Goal: Task Accomplishment & Management: Use online tool/utility

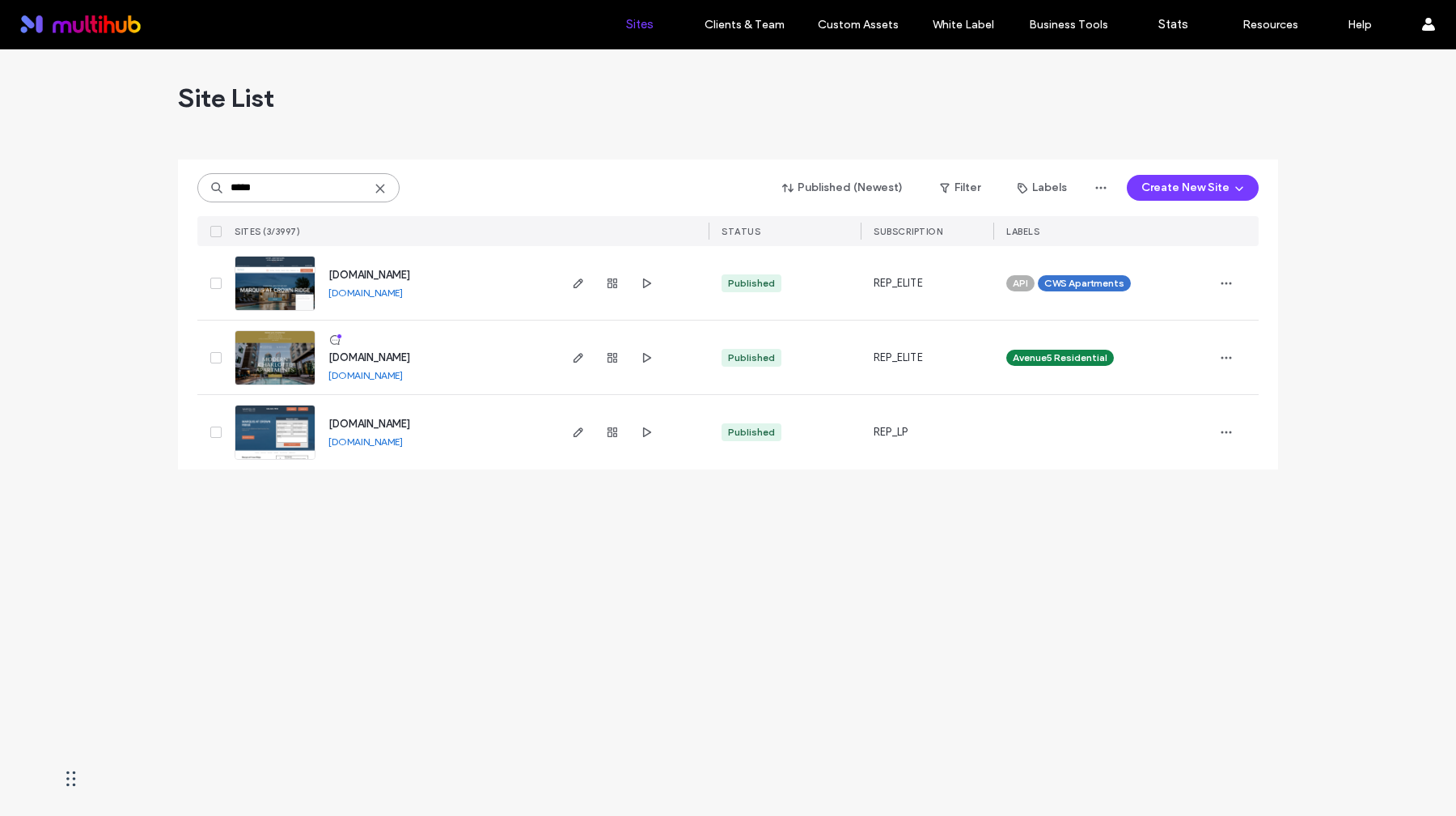
click at [258, 189] on input "*****" at bounding box center [298, 187] width 202 height 29
type input "*****"
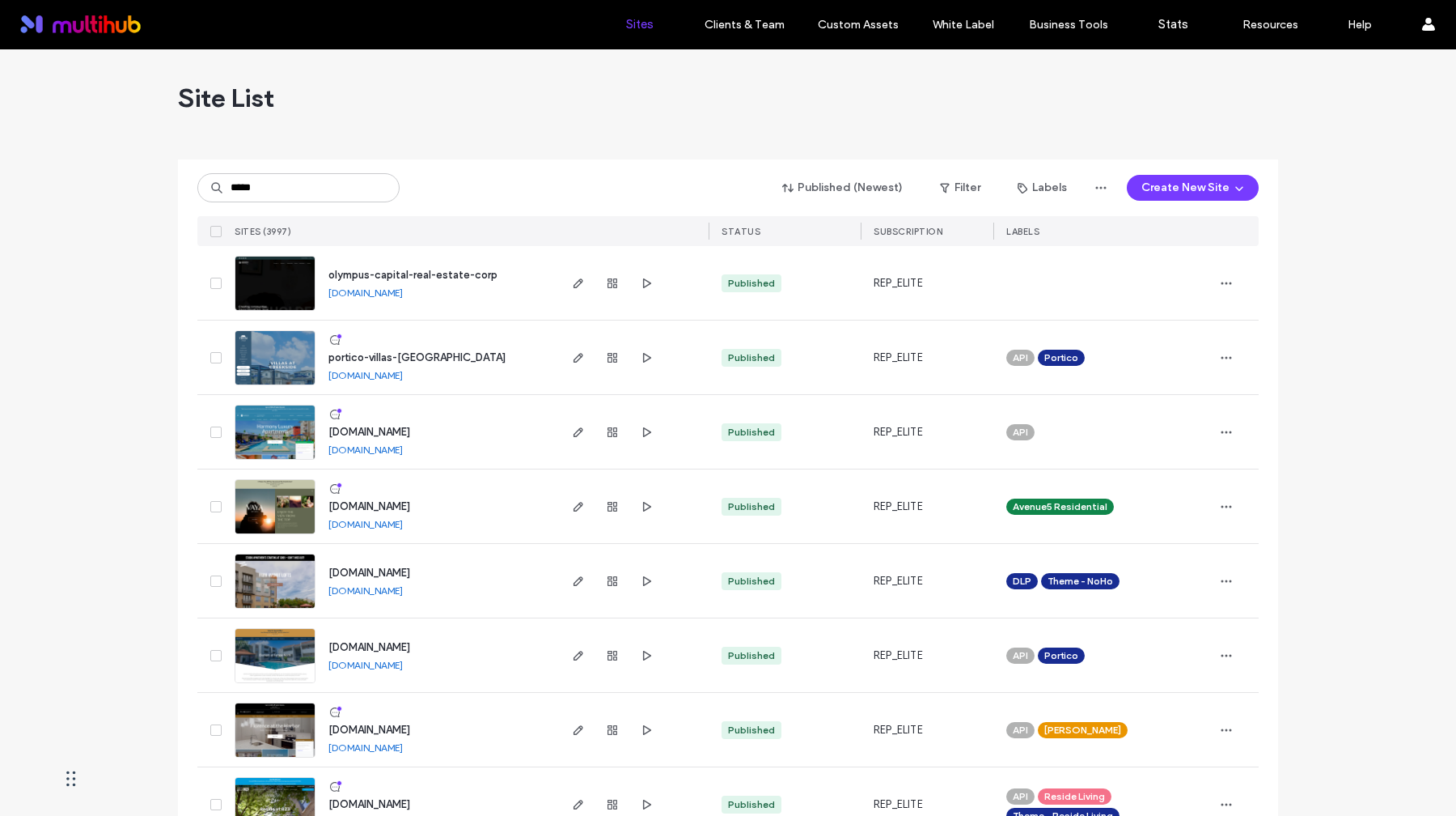
type input "*****"
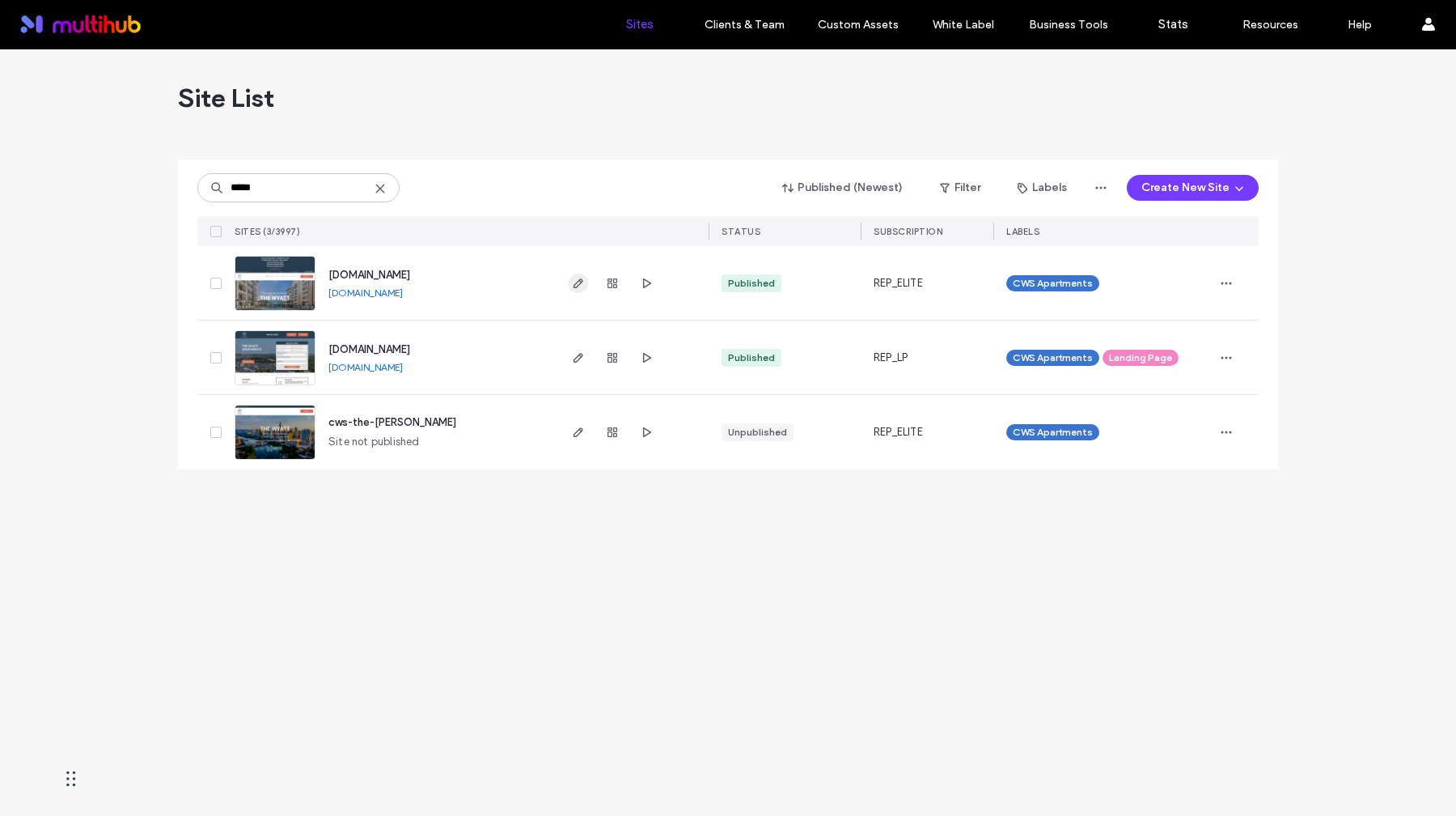
click at [577, 281] on use "button" at bounding box center [579, 283] width 10 height 10
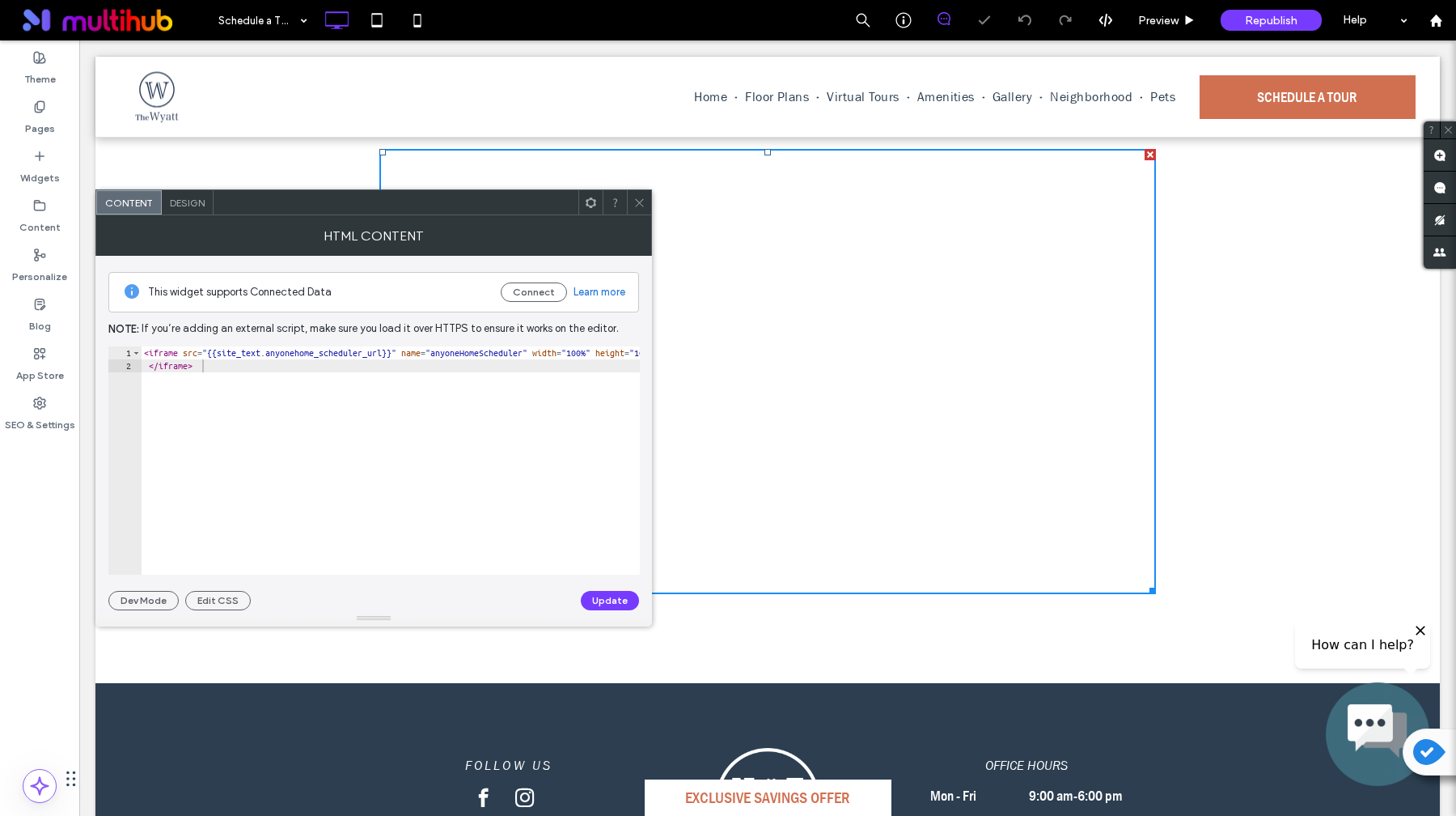
click at [639, 199] on icon at bounding box center [639, 203] width 12 height 12
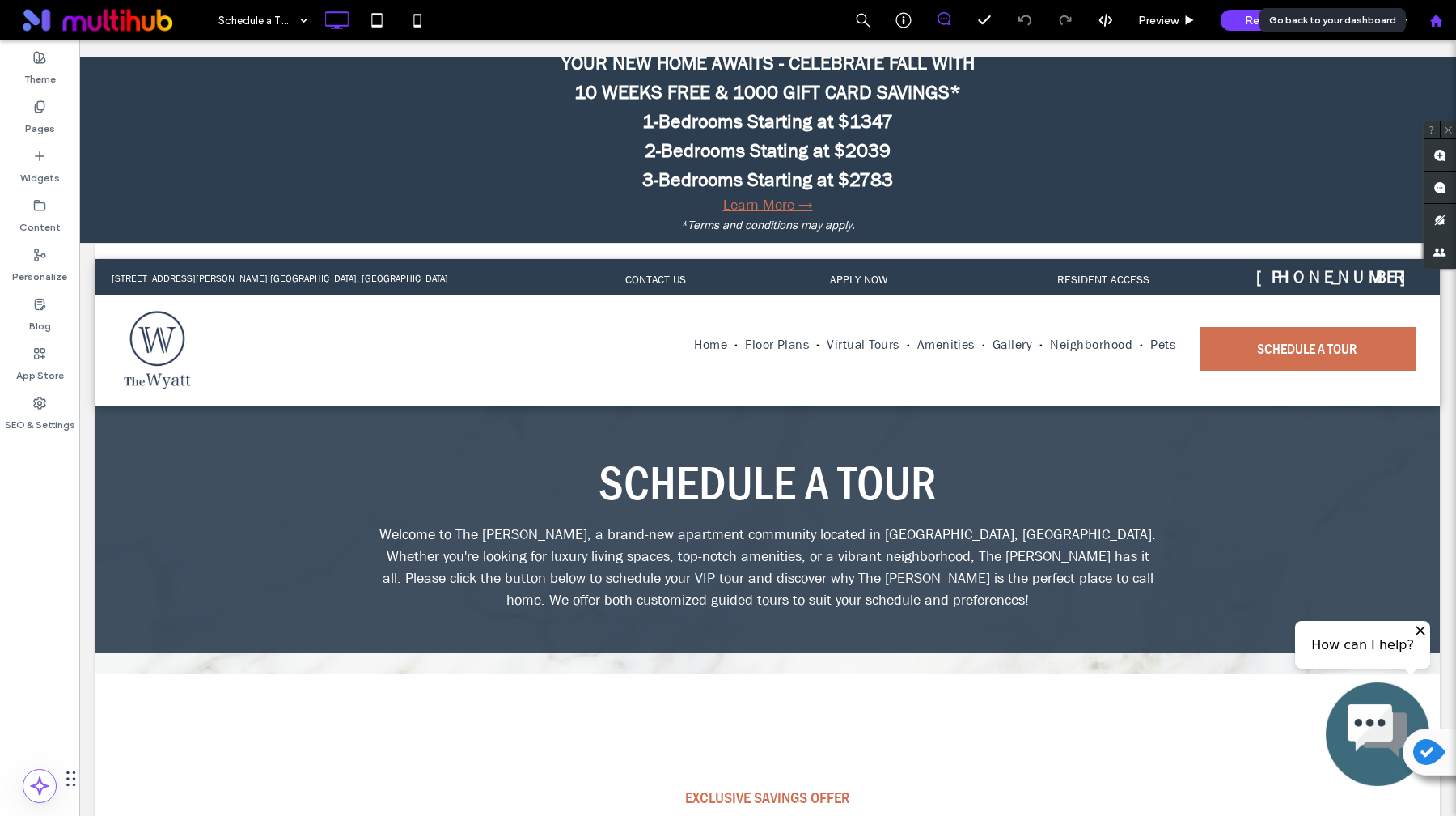
click at [1435, 26] on icon at bounding box center [1436, 20] width 13 height 13
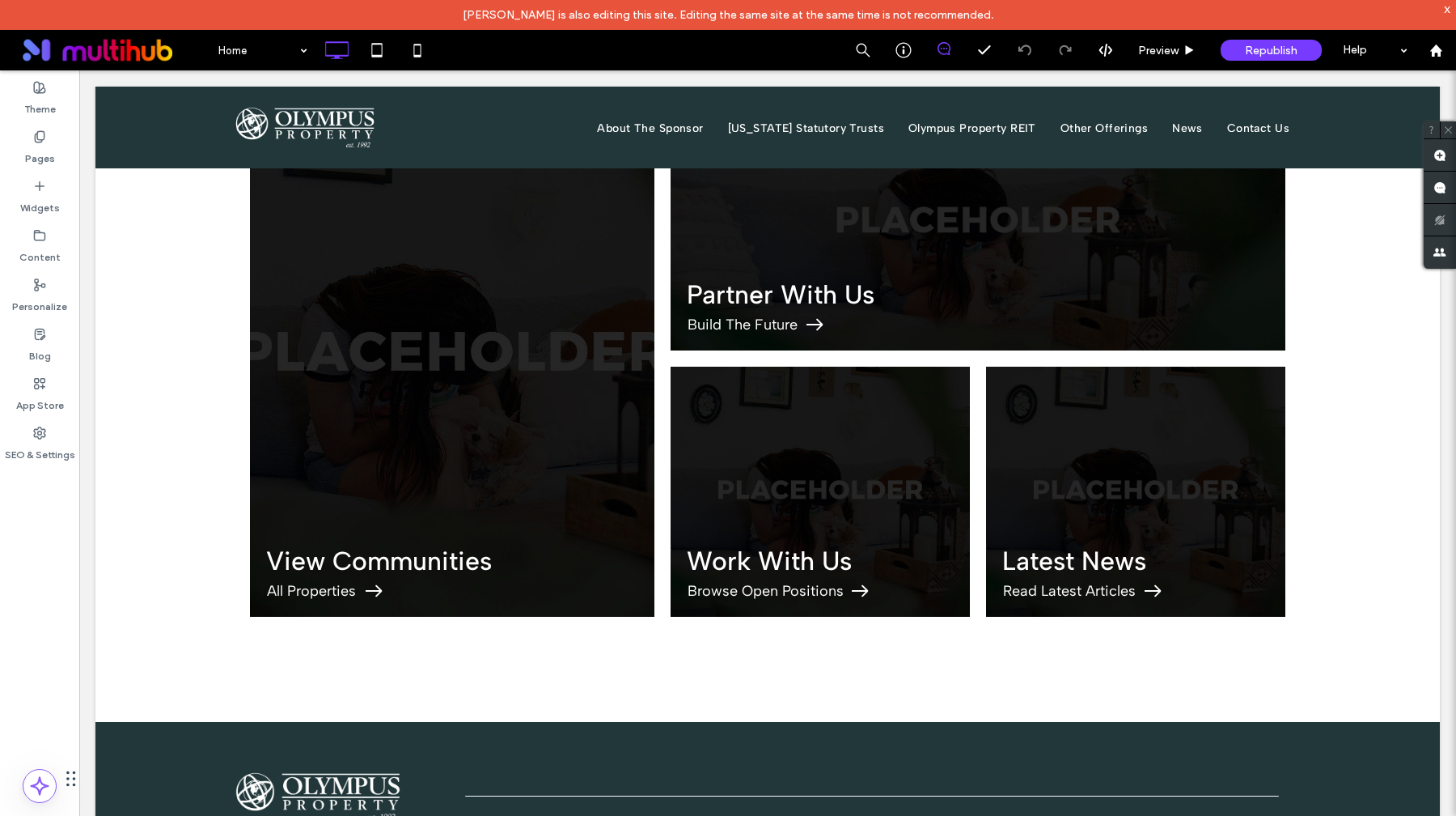
scroll to position [3591, 0]
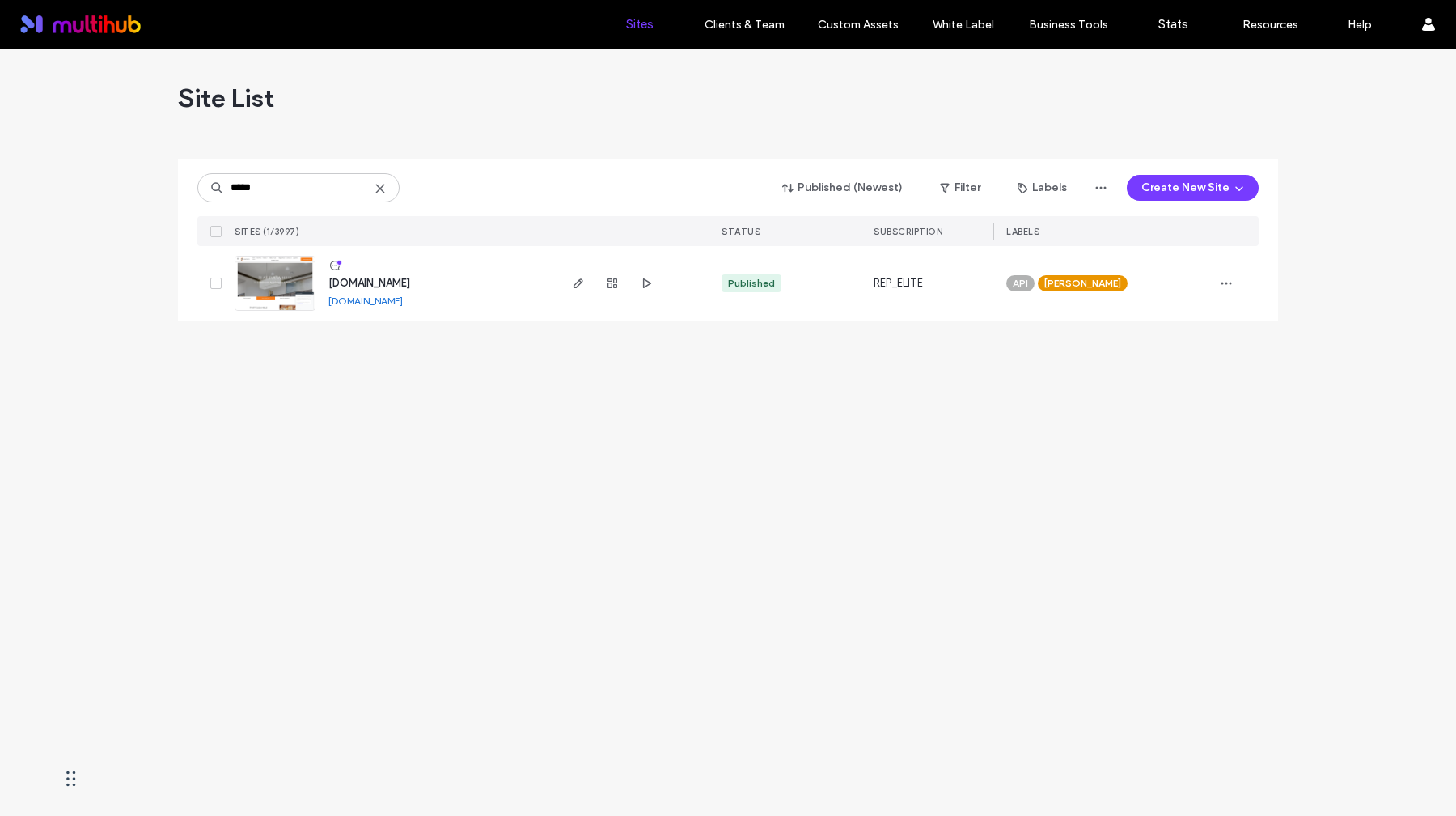
click at [403, 302] on link "[DOMAIN_NAME]" at bounding box center [365, 300] width 75 height 12
click at [578, 282] on icon "button" at bounding box center [578, 282] width 13 height 13
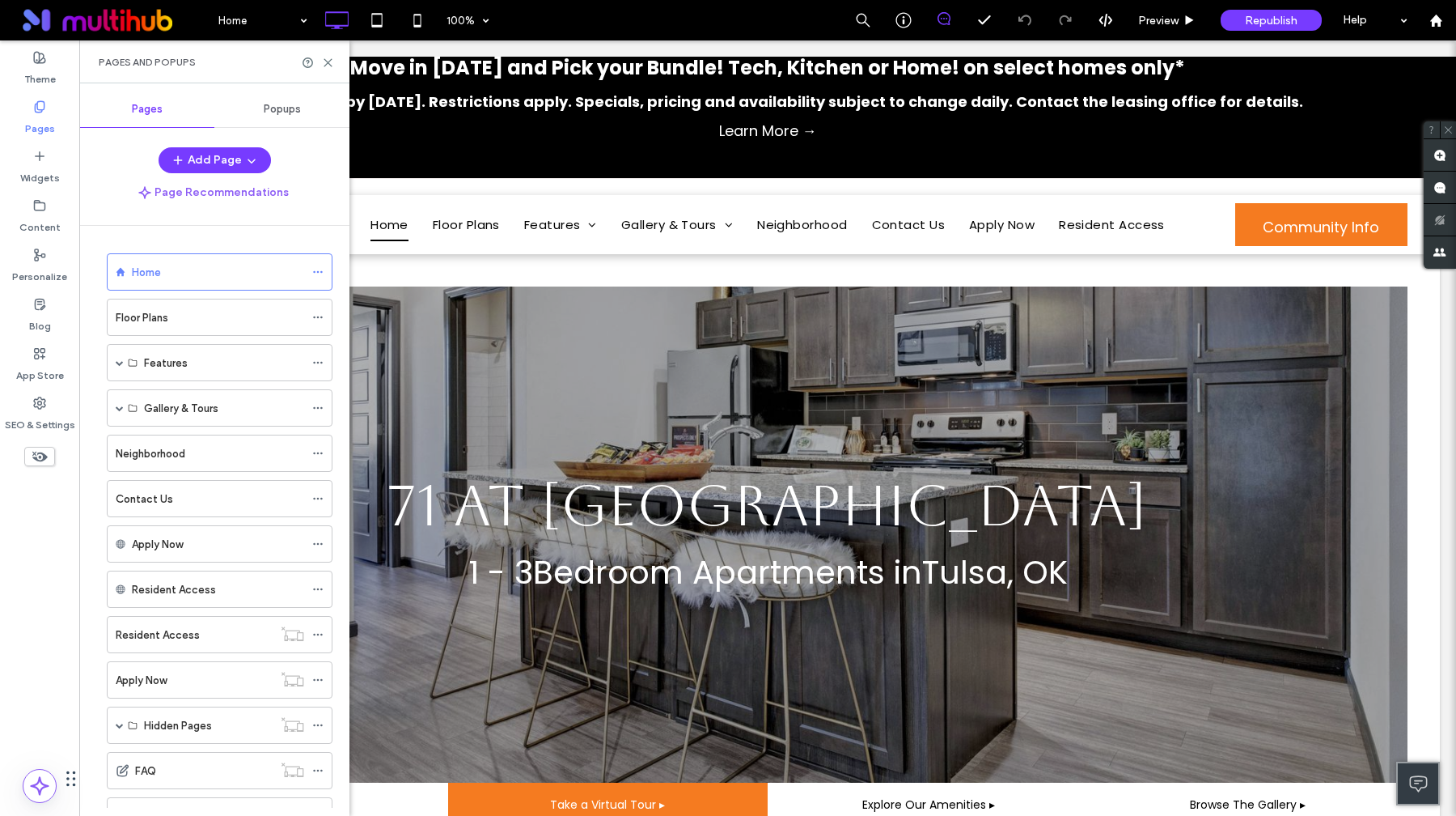
scroll to position [158, 0]
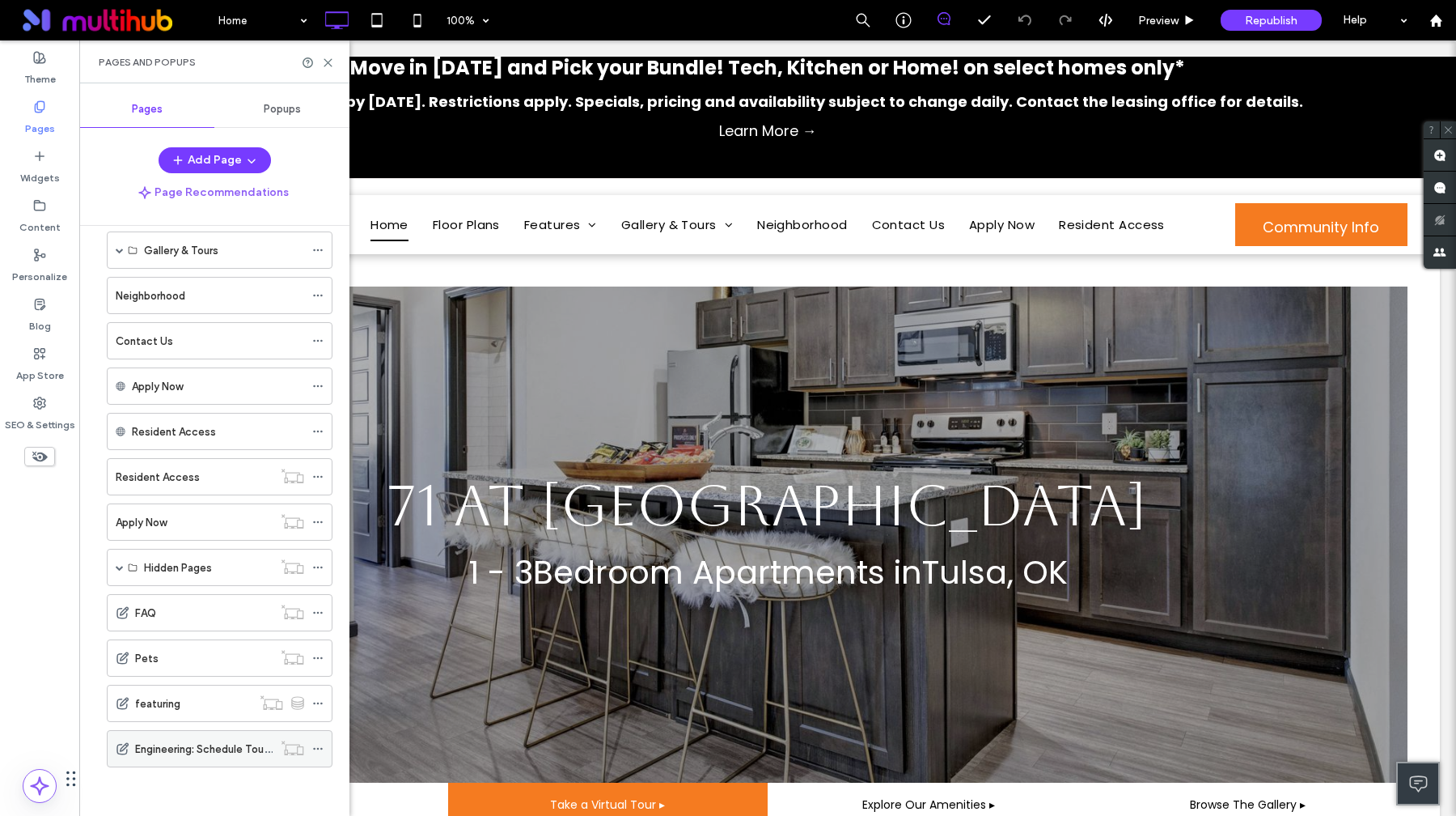
click at [229, 752] on label "Engineering: Schedule Tour V1.1" at bounding box center [211, 749] width 151 height 29
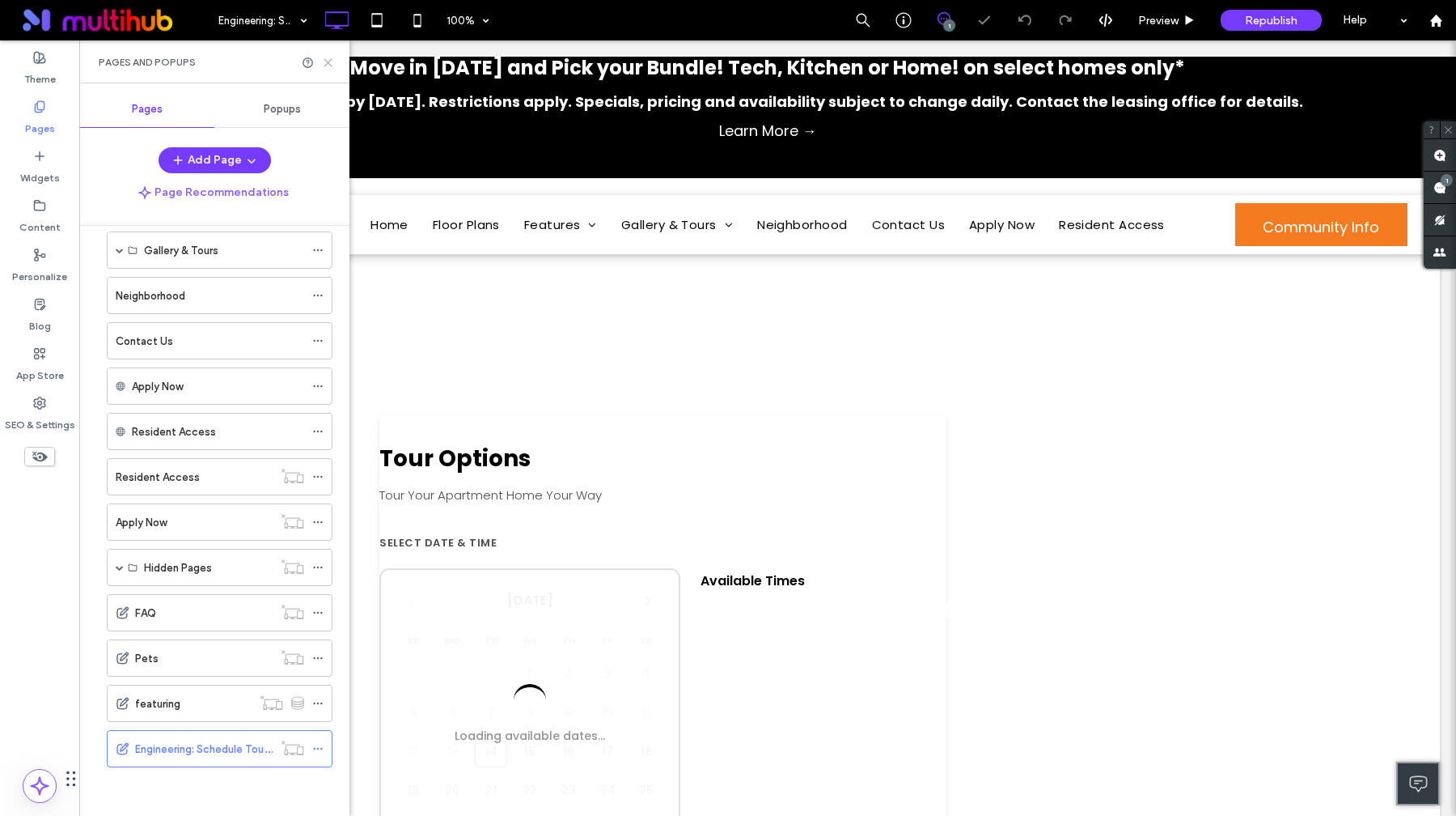
click at [329, 61] on icon at bounding box center [328, 62] width 12 height 12
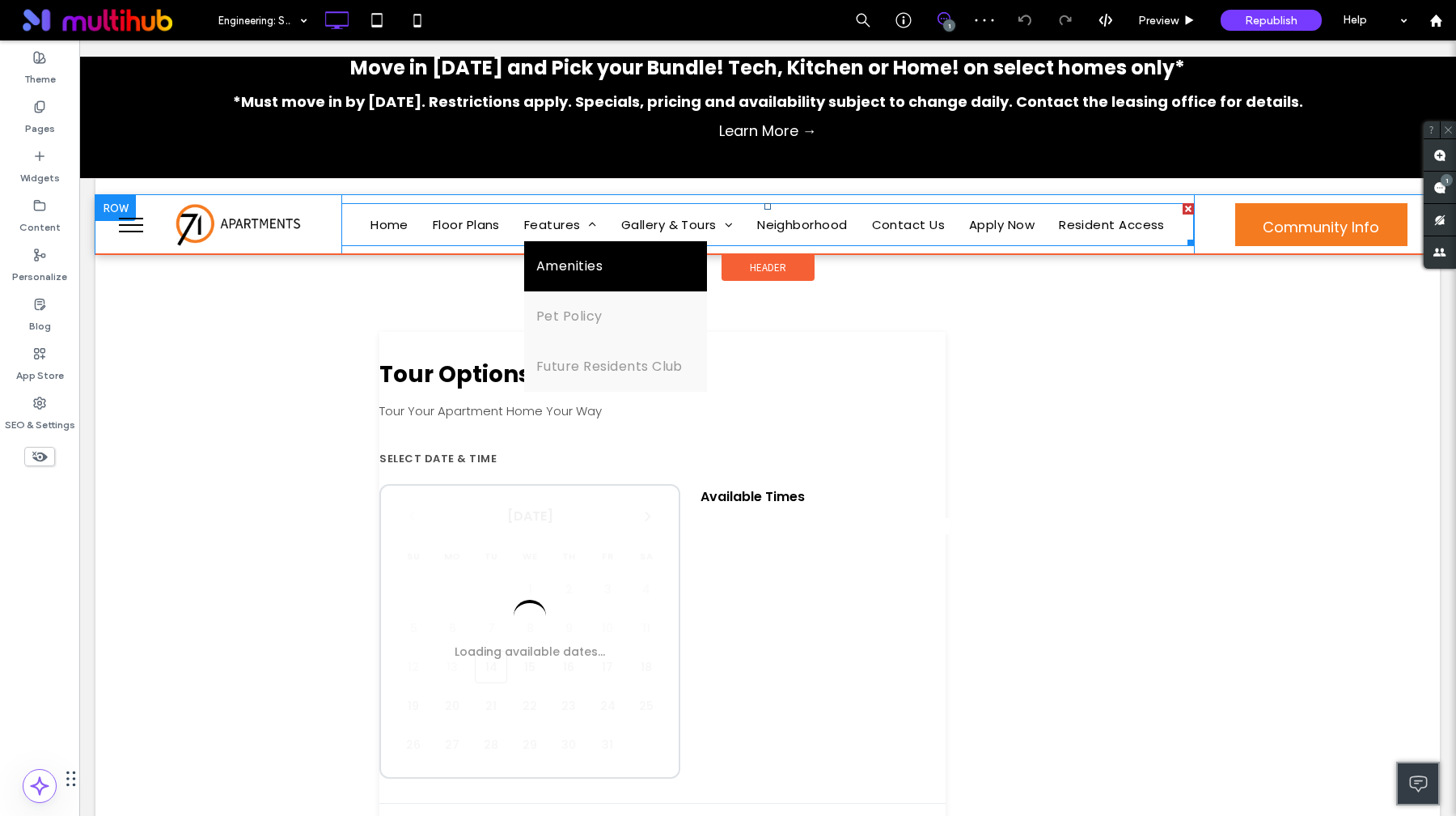
scroll to position [140, 0]
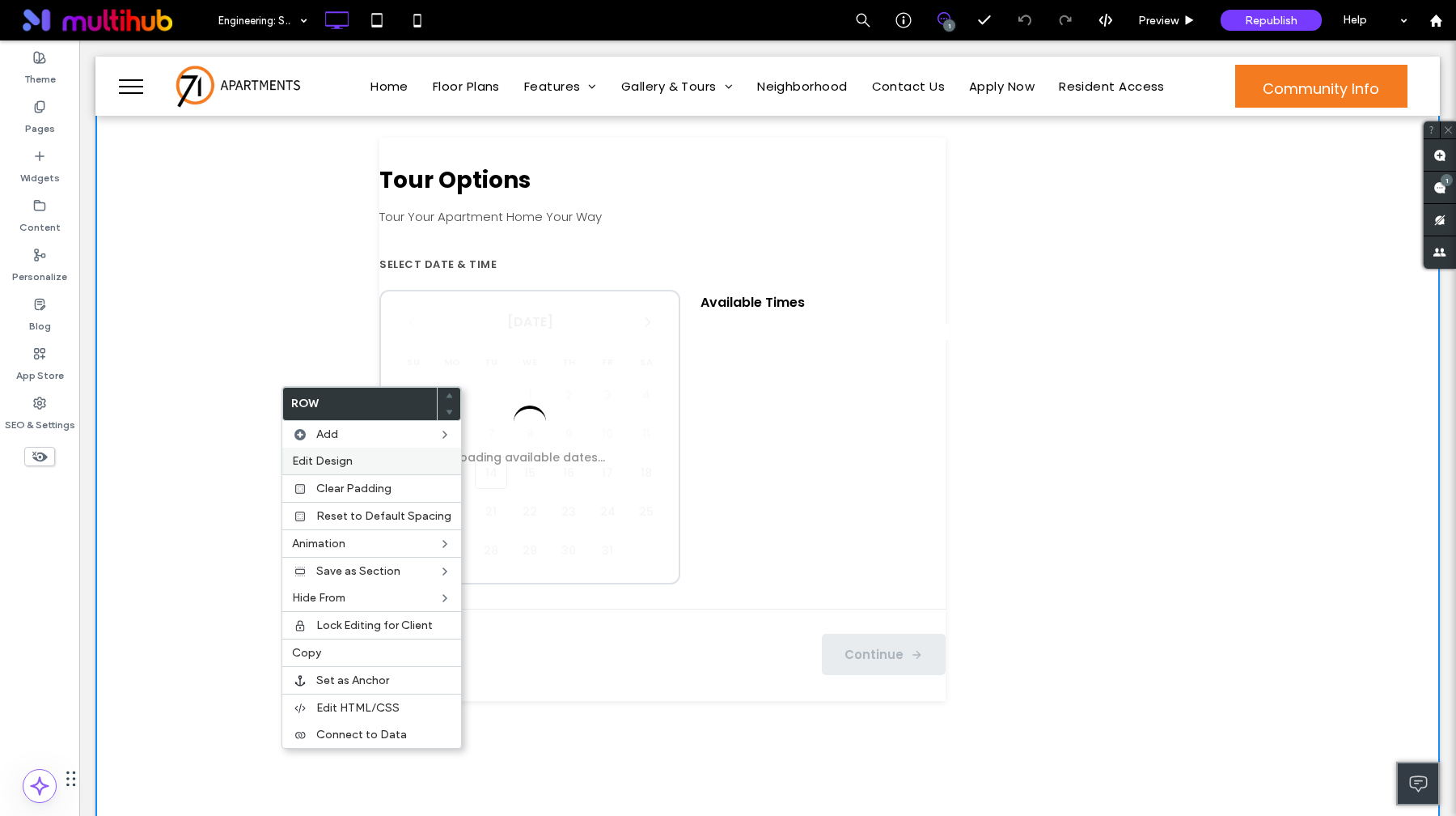
click at [327, 461] on span "Edit Design" at bounding box center [323, 461] width 60 height 13
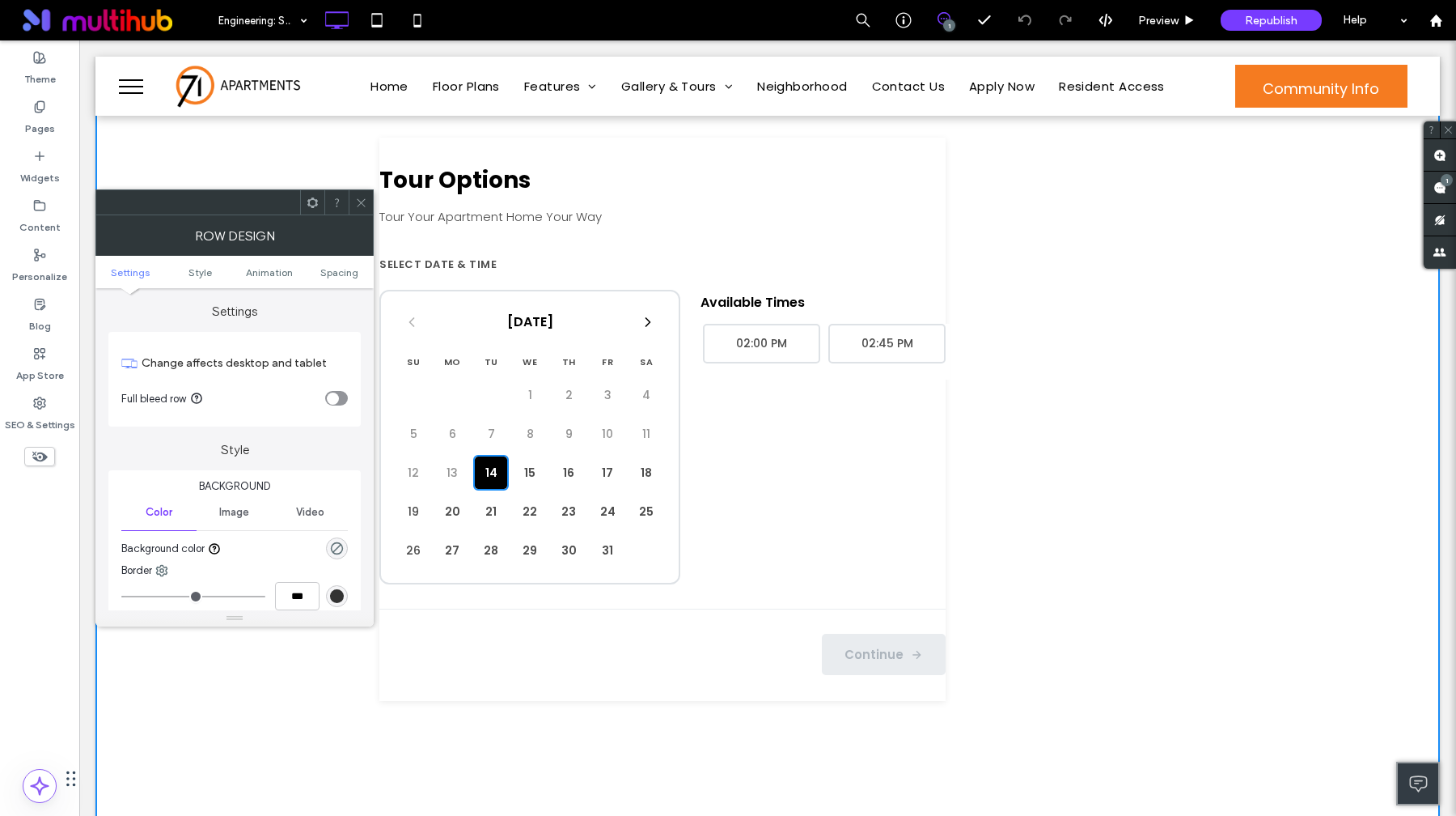
click at [335, 396] on icon "toggle" at bounding box center [333, 398] width 7 height 5
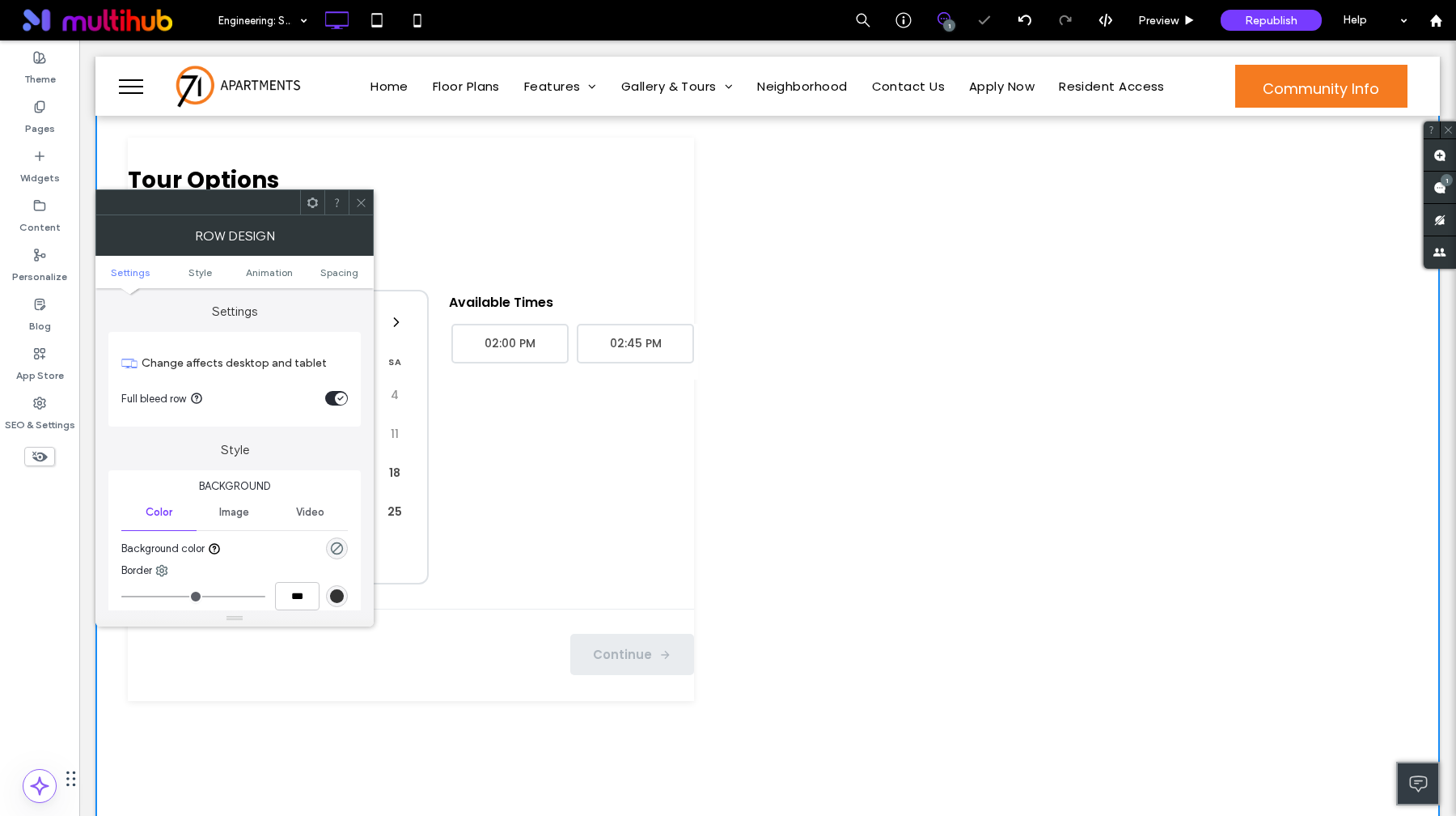
click at [361, 197] on icon at bounding box center [361, 203] width 12 height 12
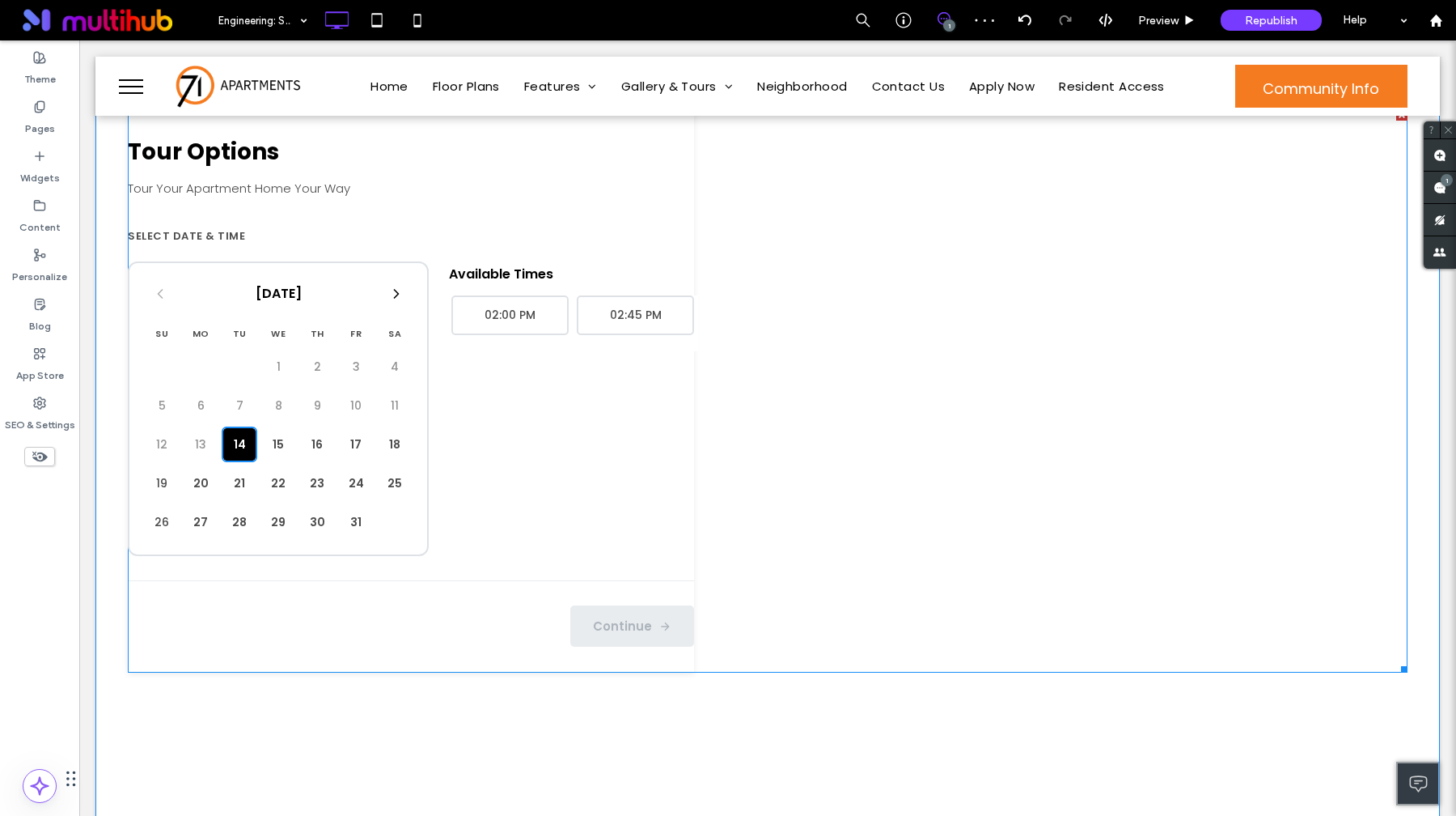
scroll to position [176, 0]
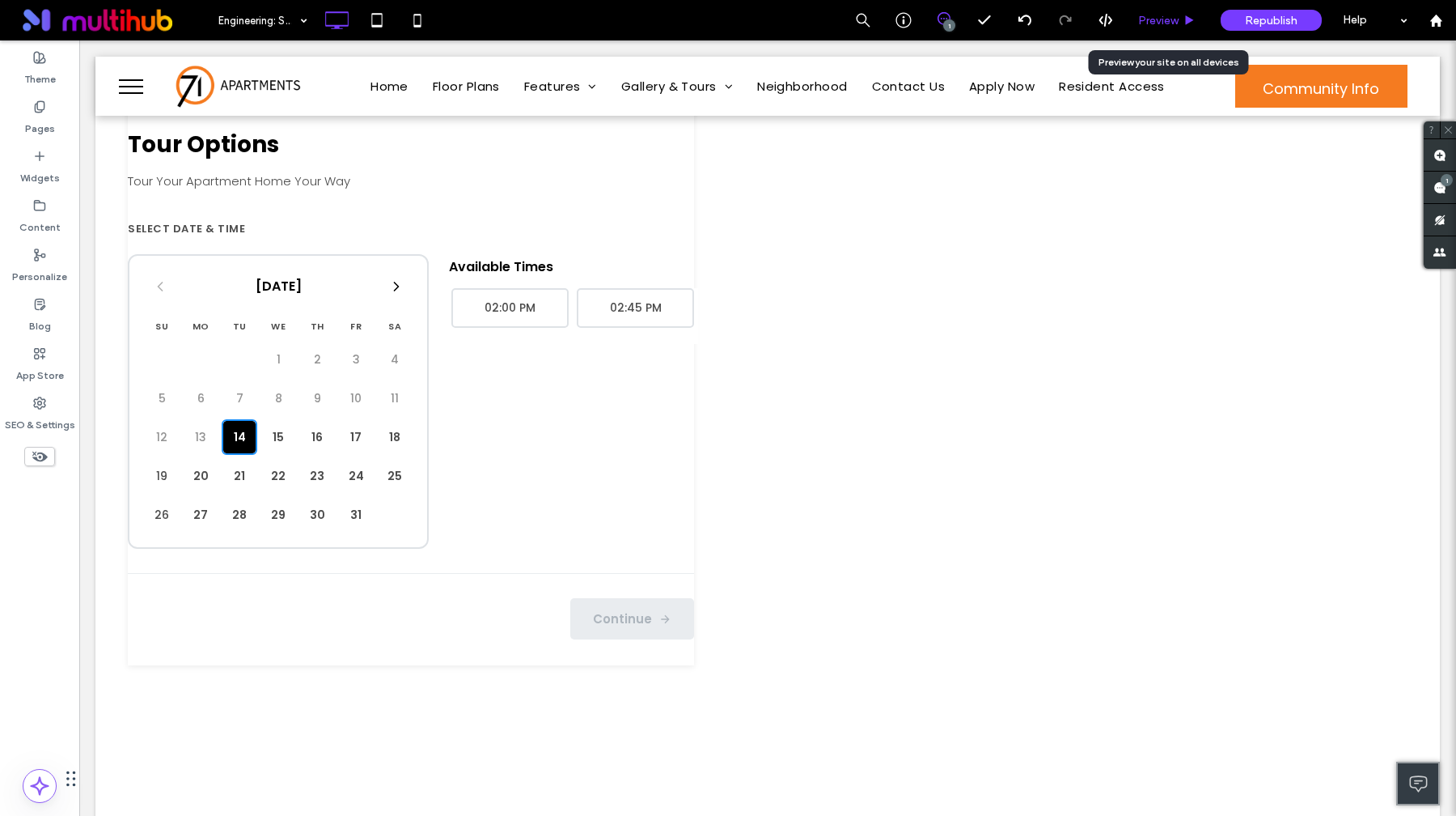
click at [1170, 18] on span "Preview" at bounding box center [1159, 20] width 40 height 13
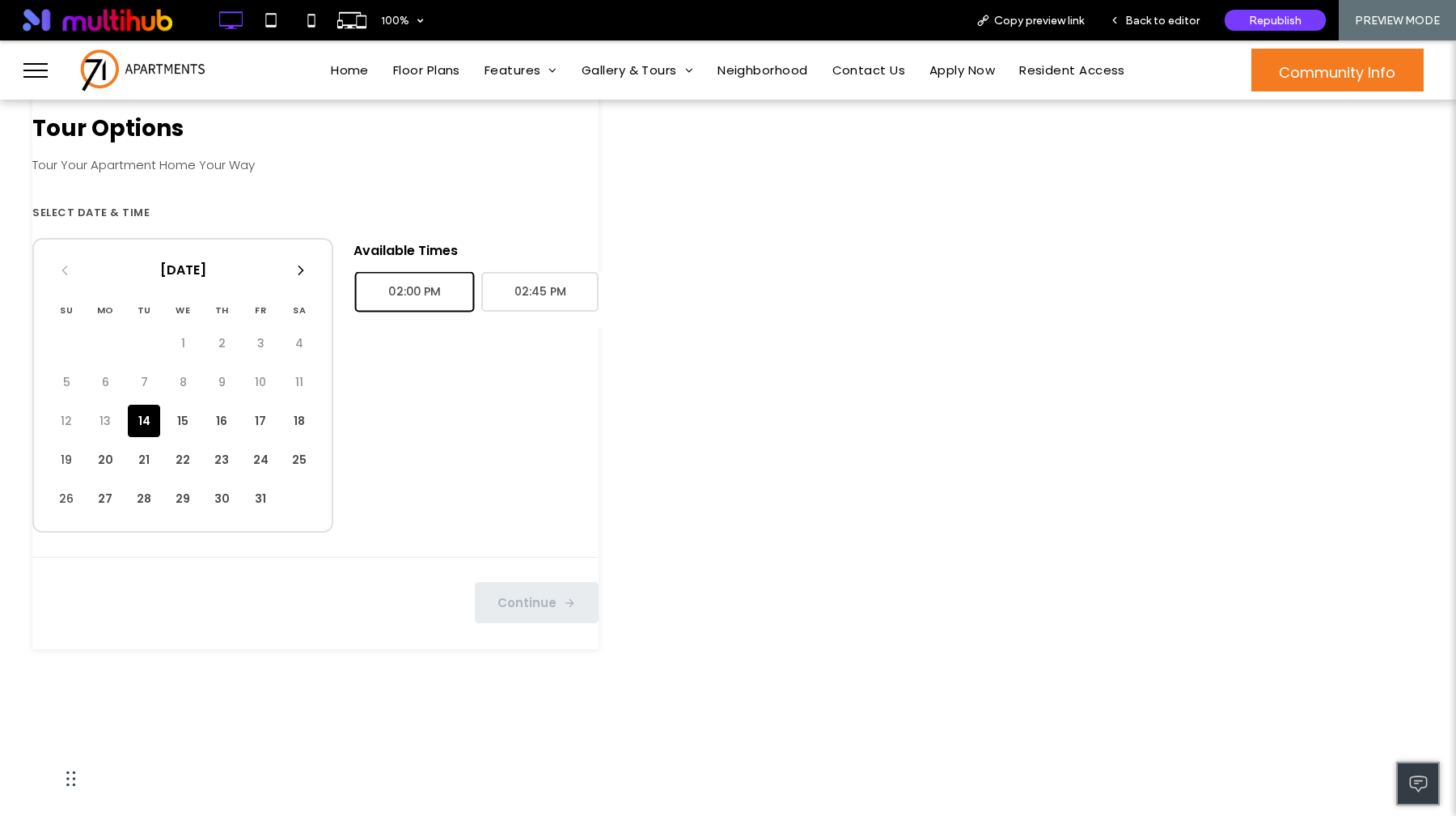
click at [475, 294] on button "02:00 PM" at bounding box center [415, 292] width 120 height 40
click at [576, 604] on icon "button" at bounding box center [569, 602] width 13 height 13
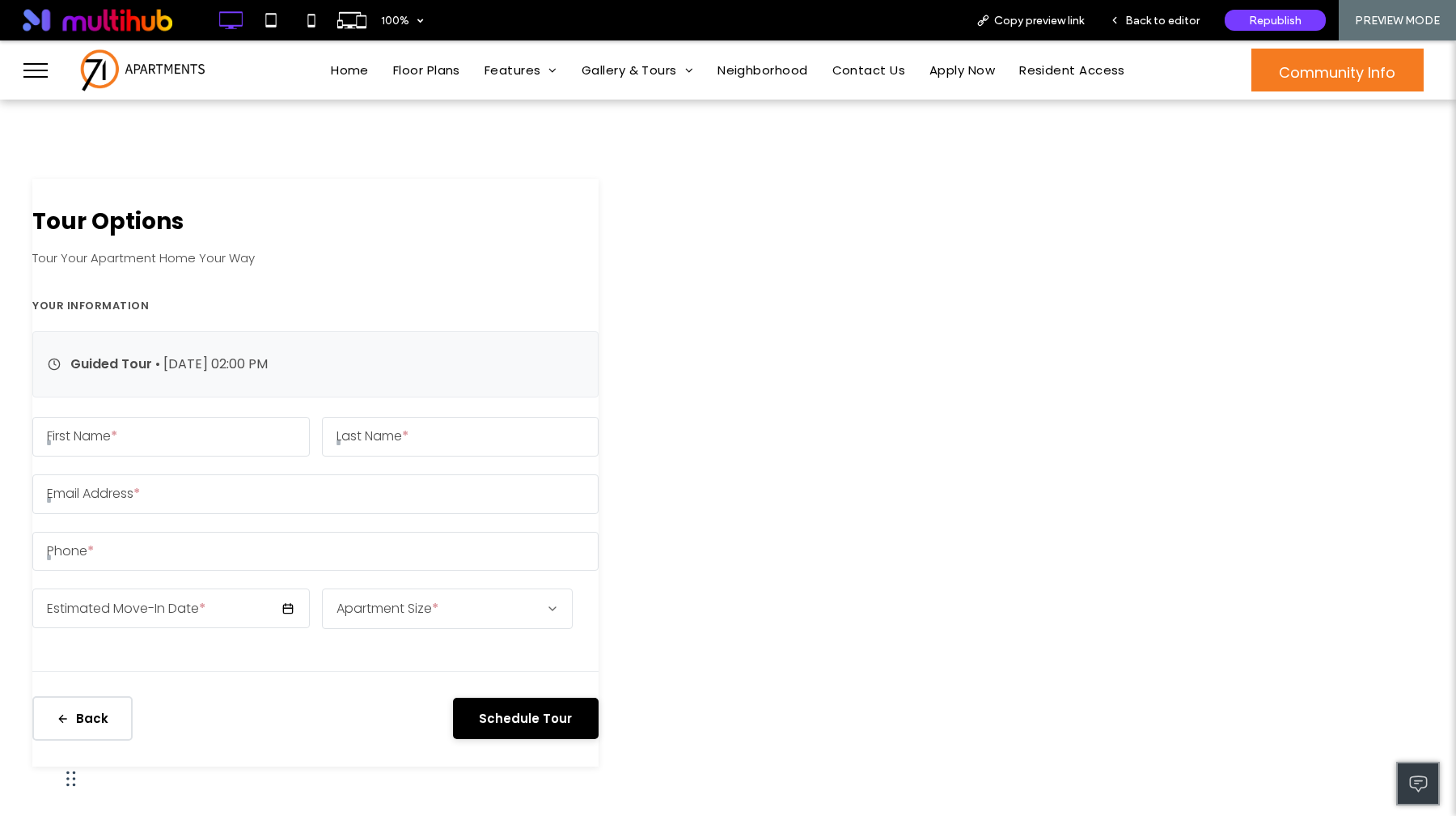
scroll to position [81, 0]
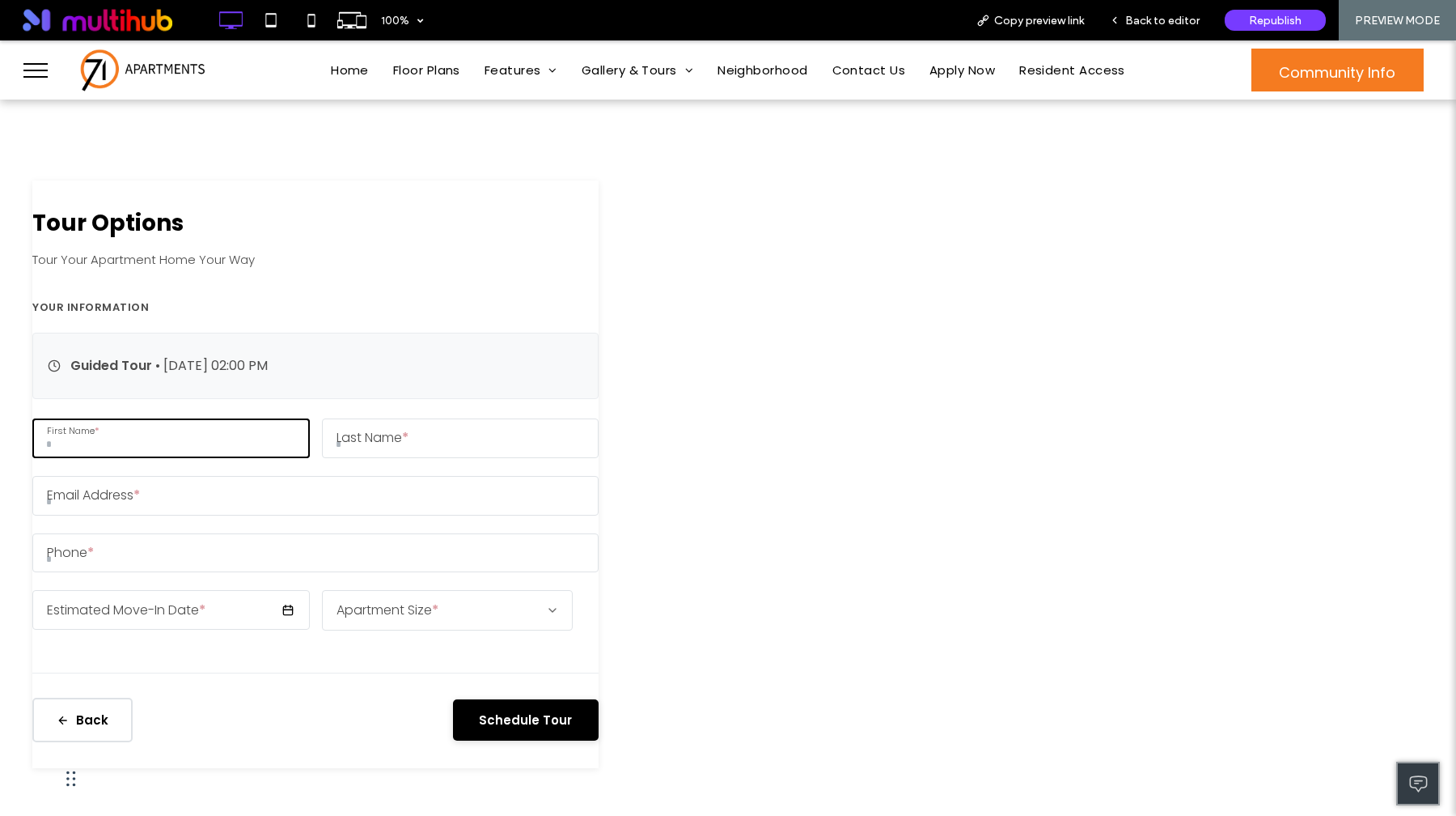
click at [310, 431] on input "First Name *" at bounding box center [171, 438] width 277 height 39
type input "****"
type input "********"
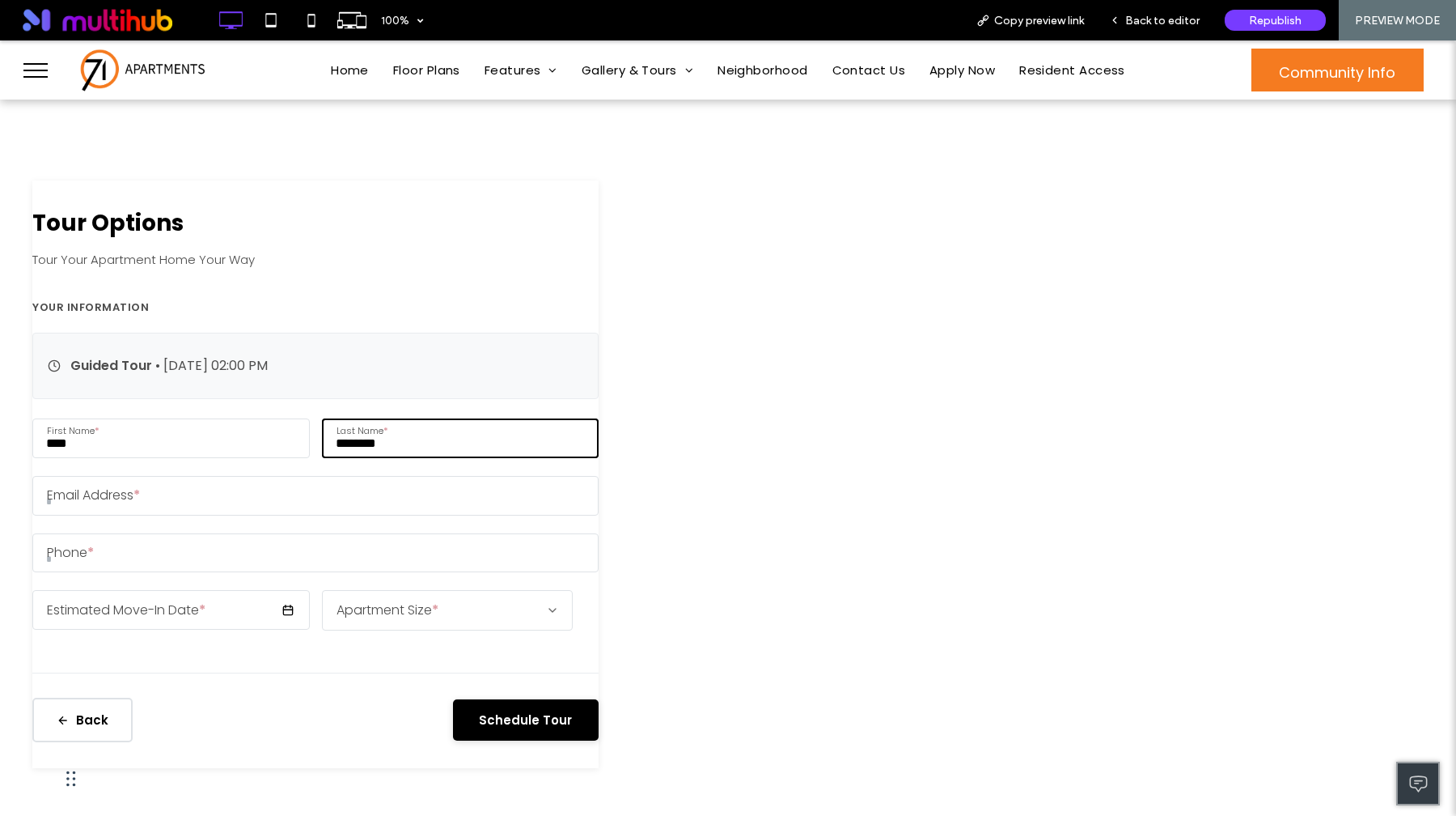
type input "**********"
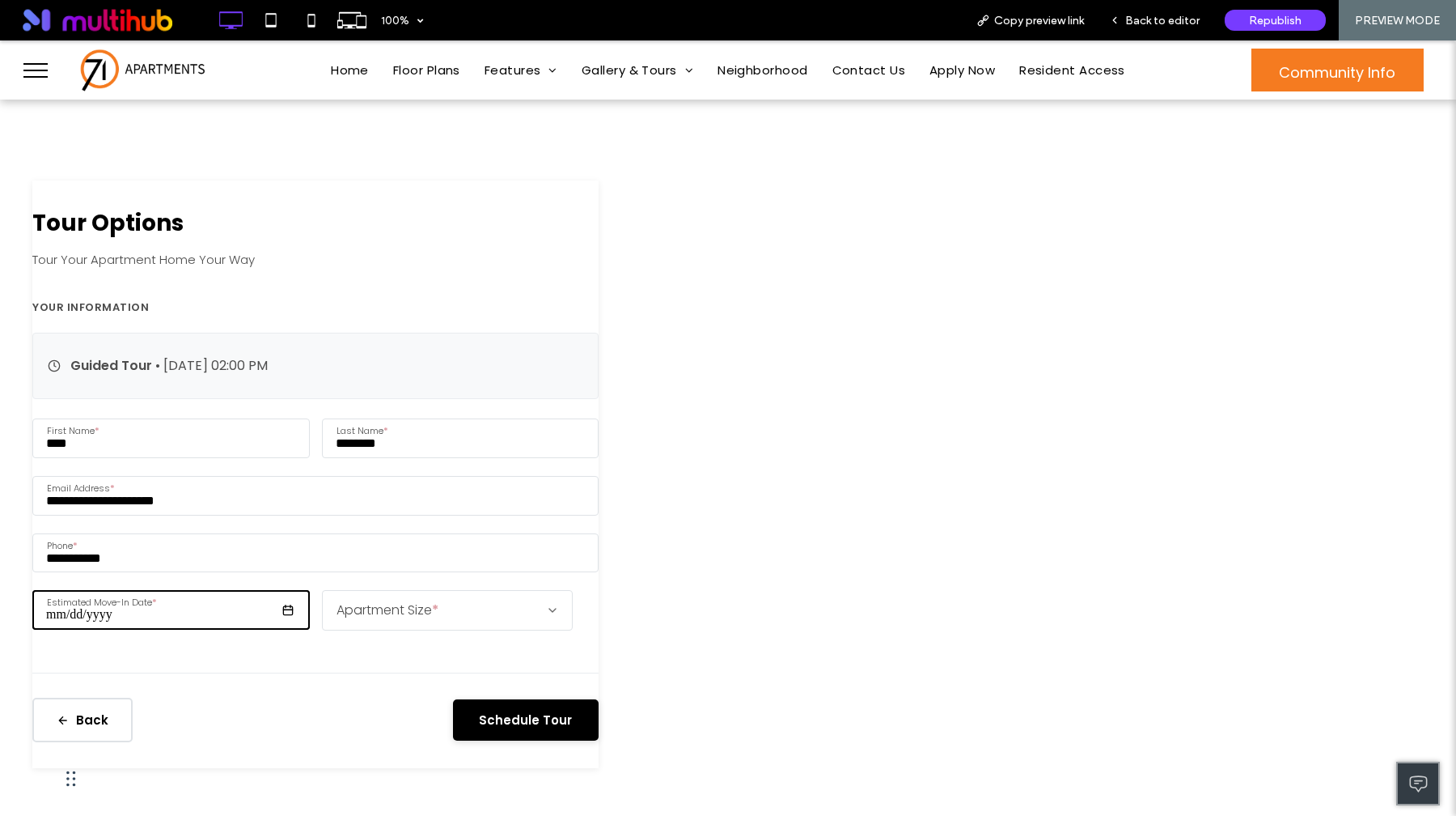
click at [310, 617] on input "Estimated Move-In Date *" at bounding box center [171, 609] width 277 height 39
click at [599, 321] on div "**********" at bounding box center [316, 474] width 566 height 587
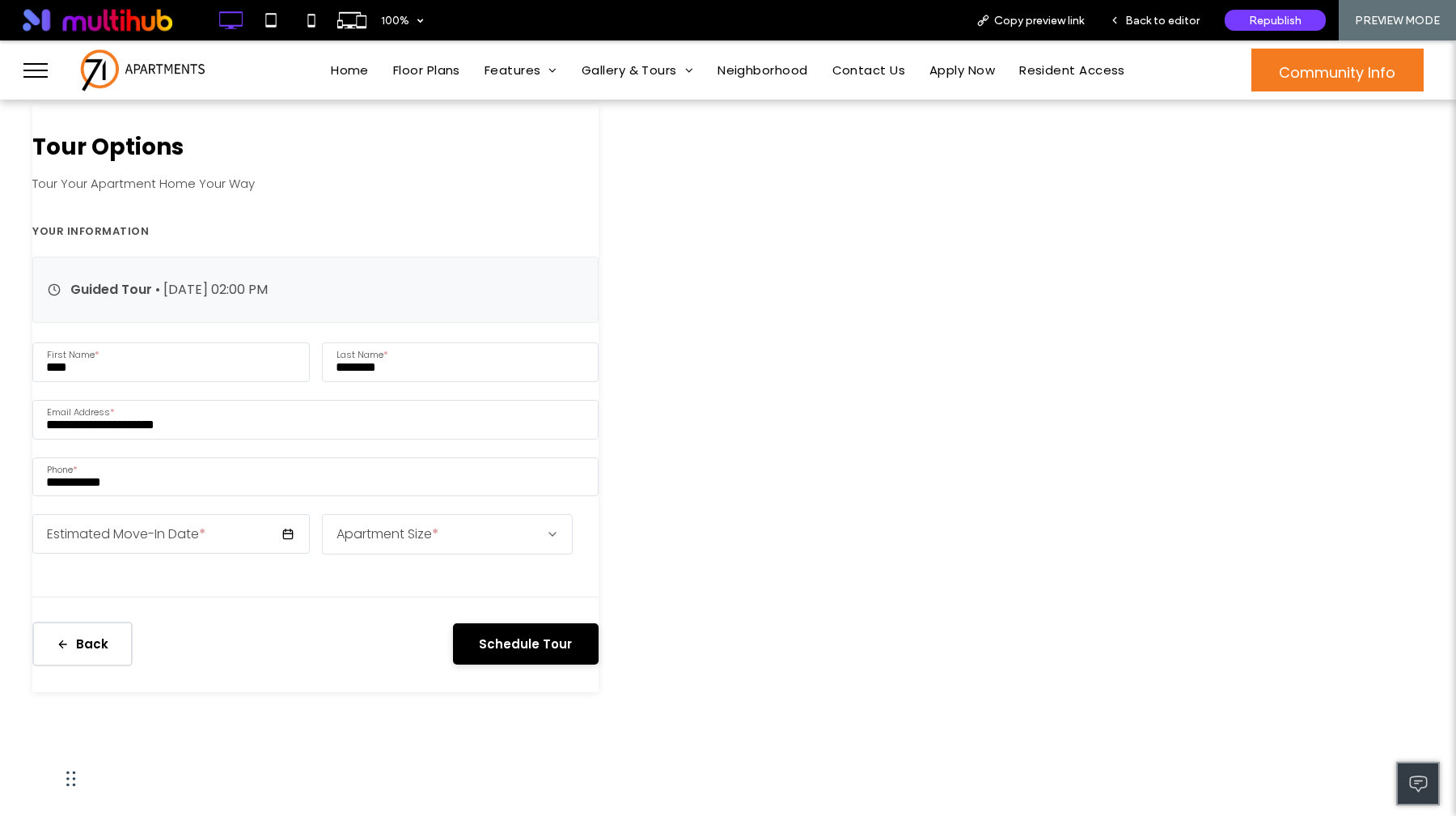
scroll to position [161, 0]
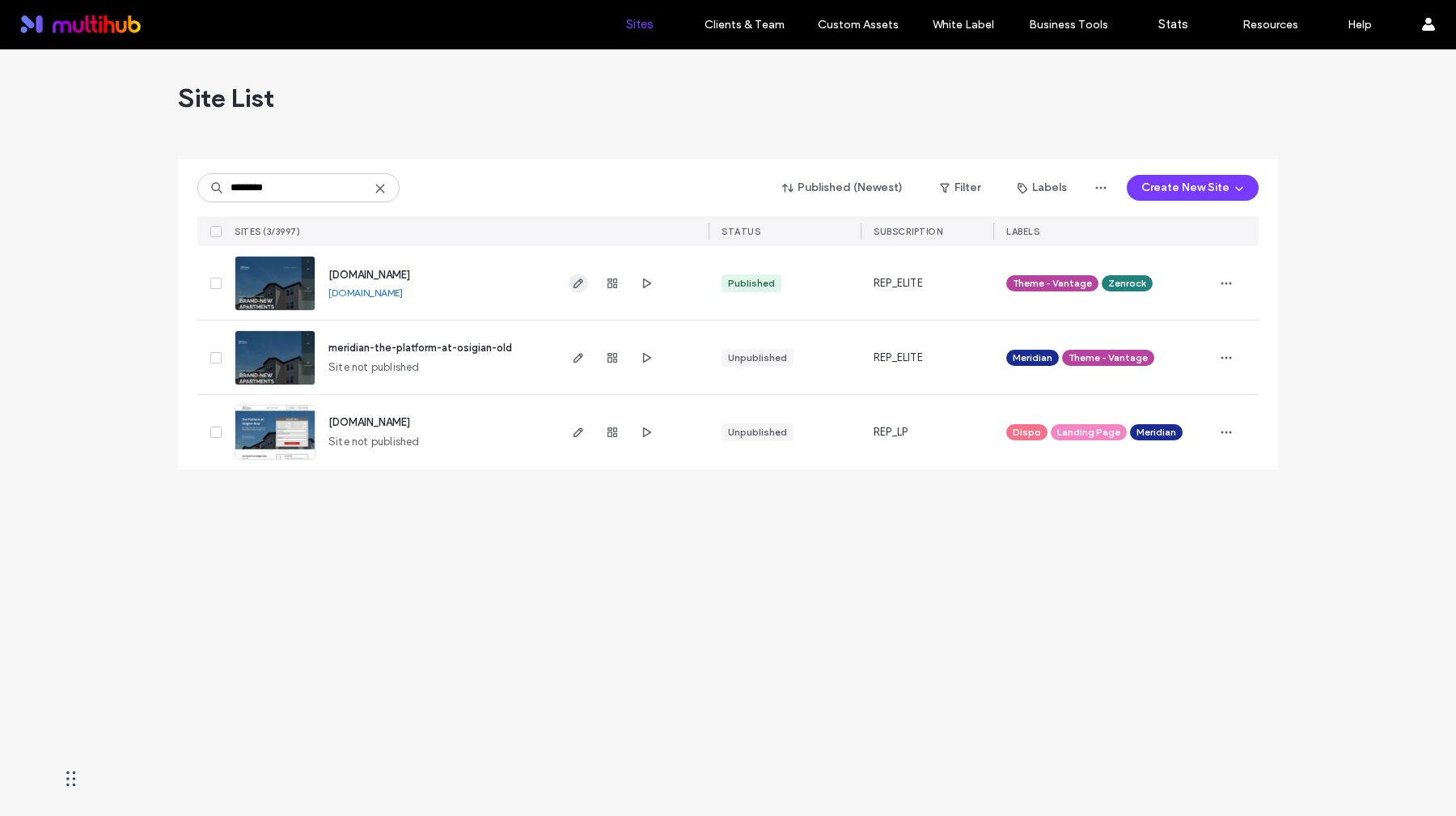
type input "********"
click at [582, 282] on icon "button" at bounding box center [578, 282] width 13 height 13
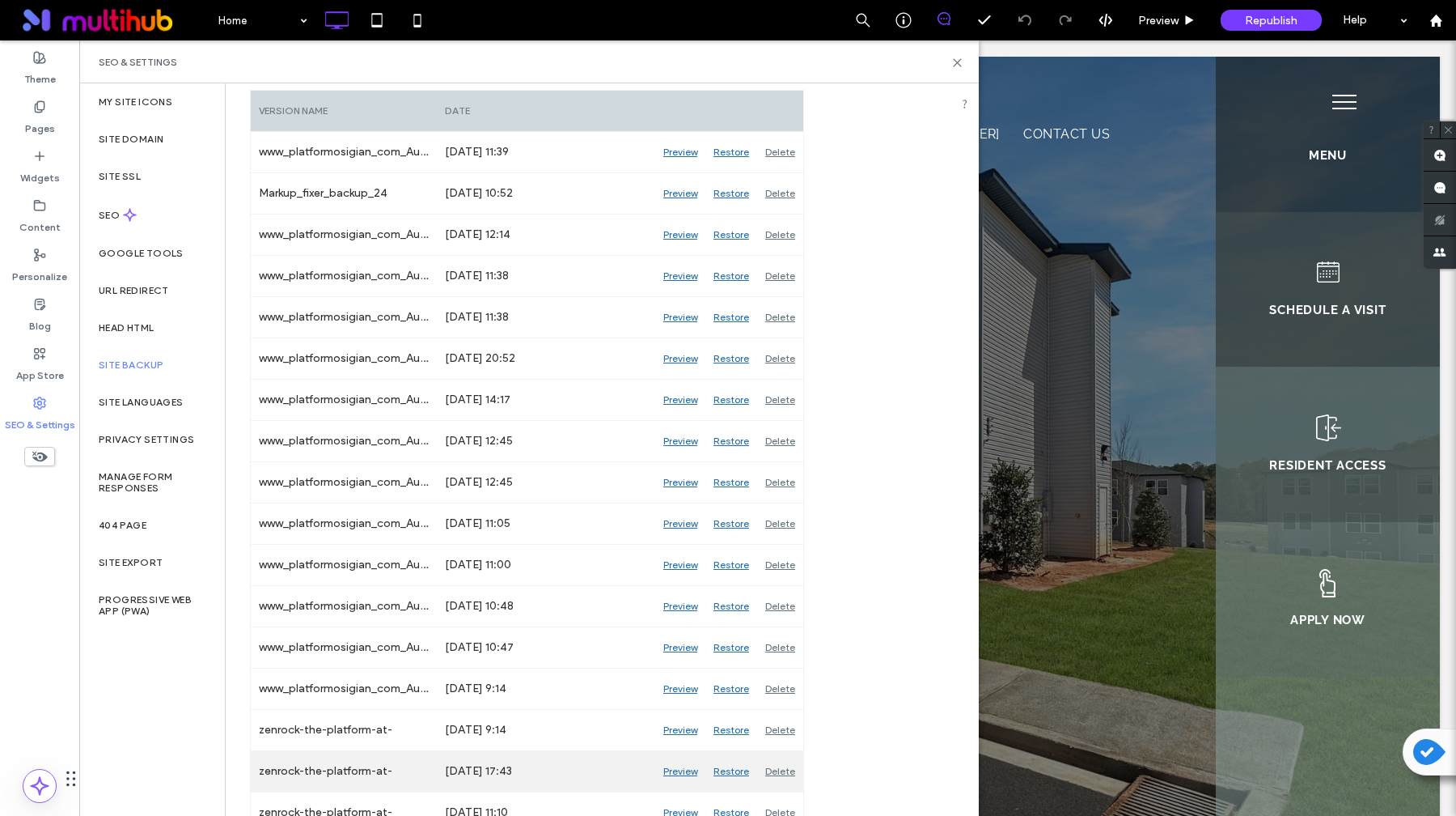
scroll to position [615, 0]
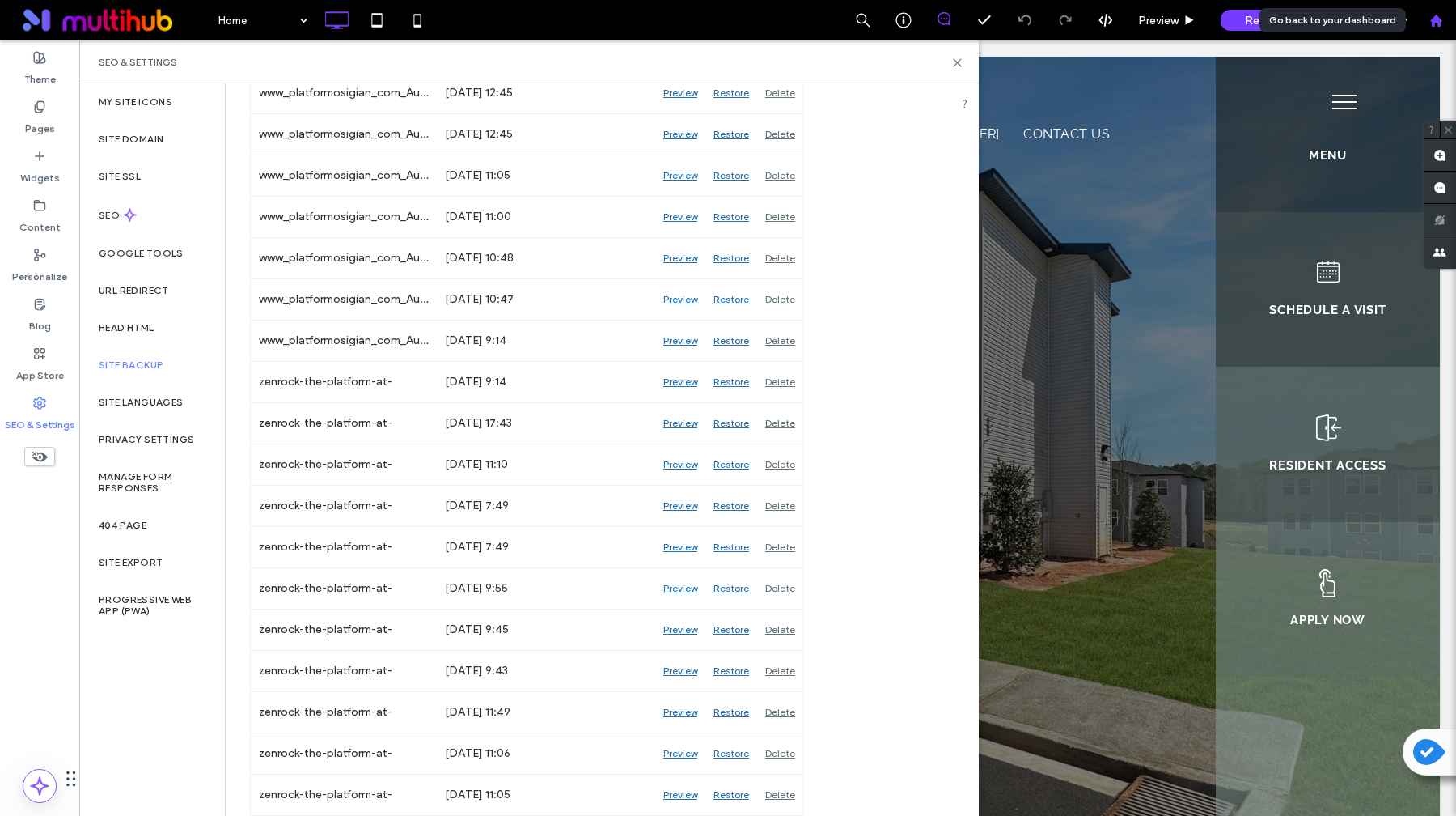
click at [1448, 23] on div at bounding box center [1436, 20] width 39 height 13
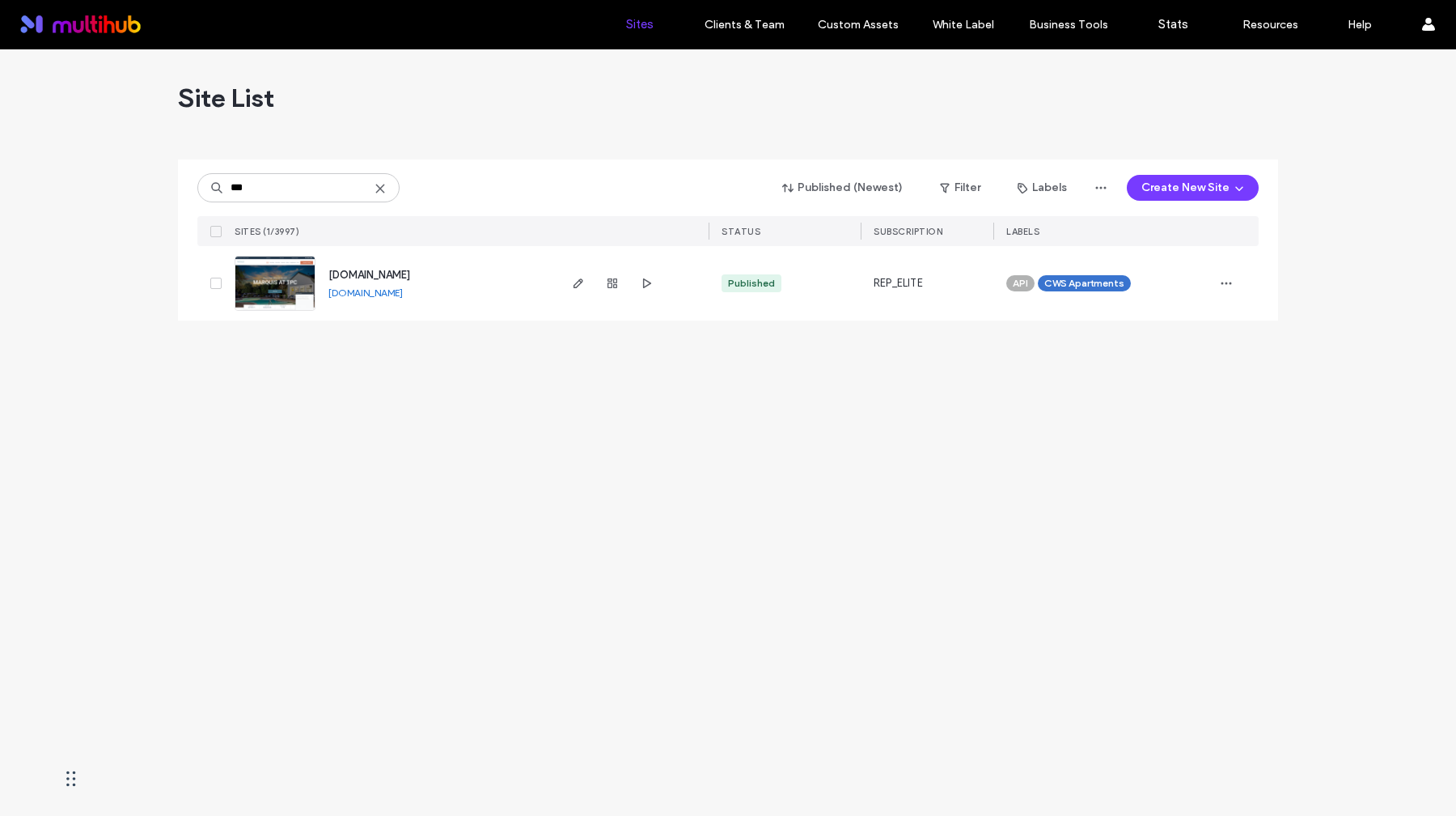
click at [591, 288] on div at bounding box center [612, 283] width 87 height 75
click at [578, 278] on icon "button" at bounding box center [578, 282] width 13 height 13
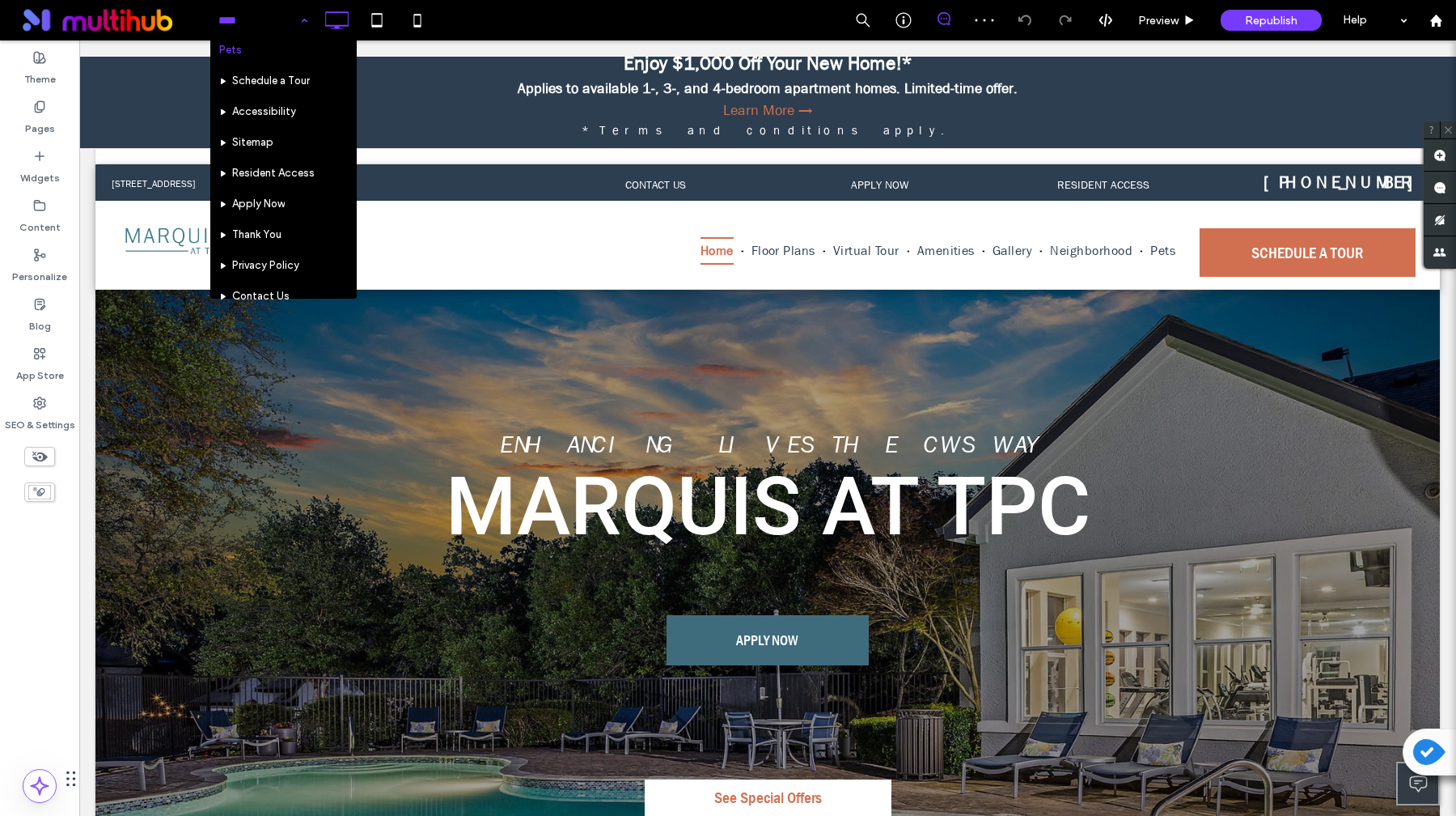
scroll to position [203, 0]
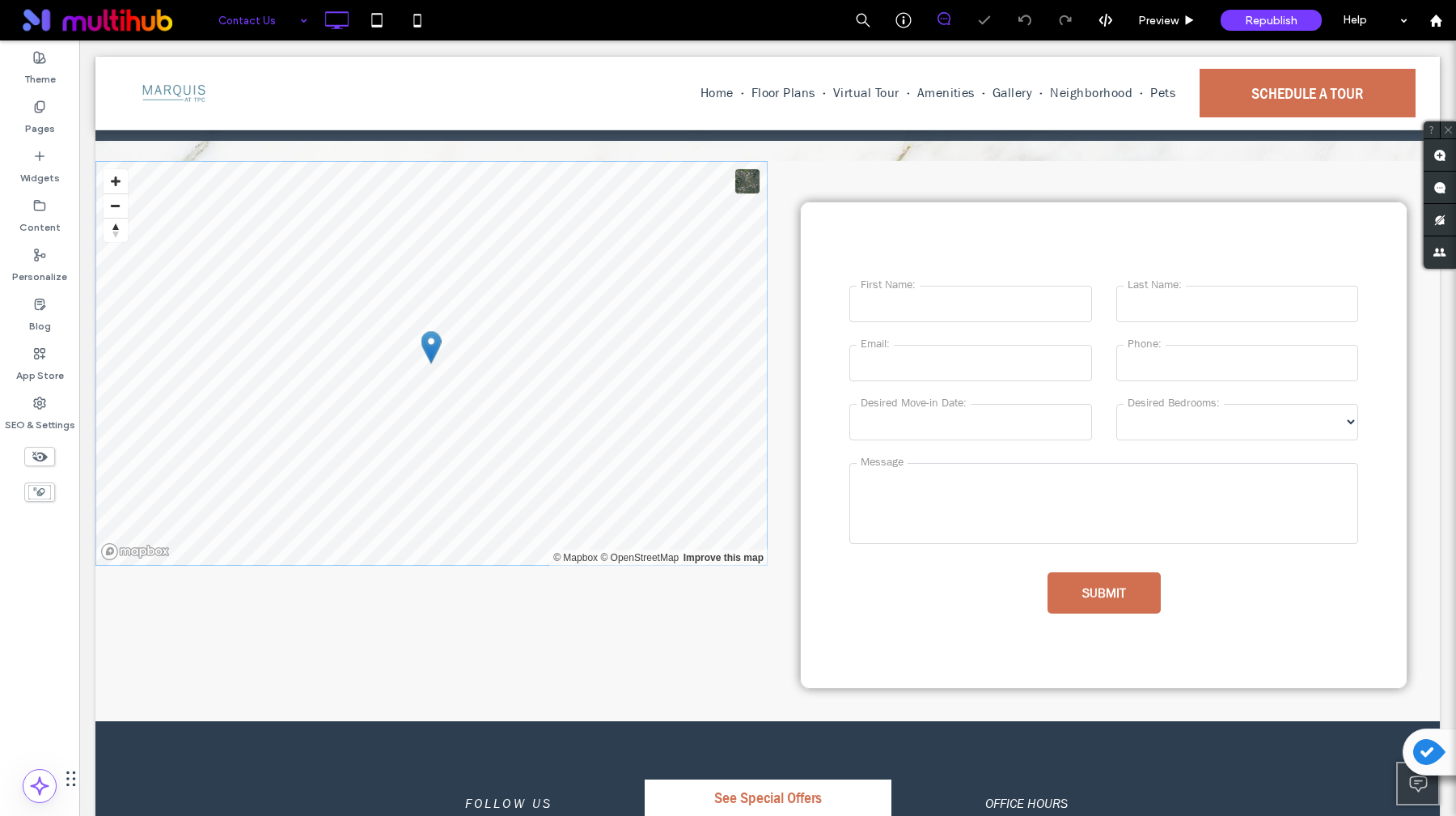
scroll to position [268, 0]
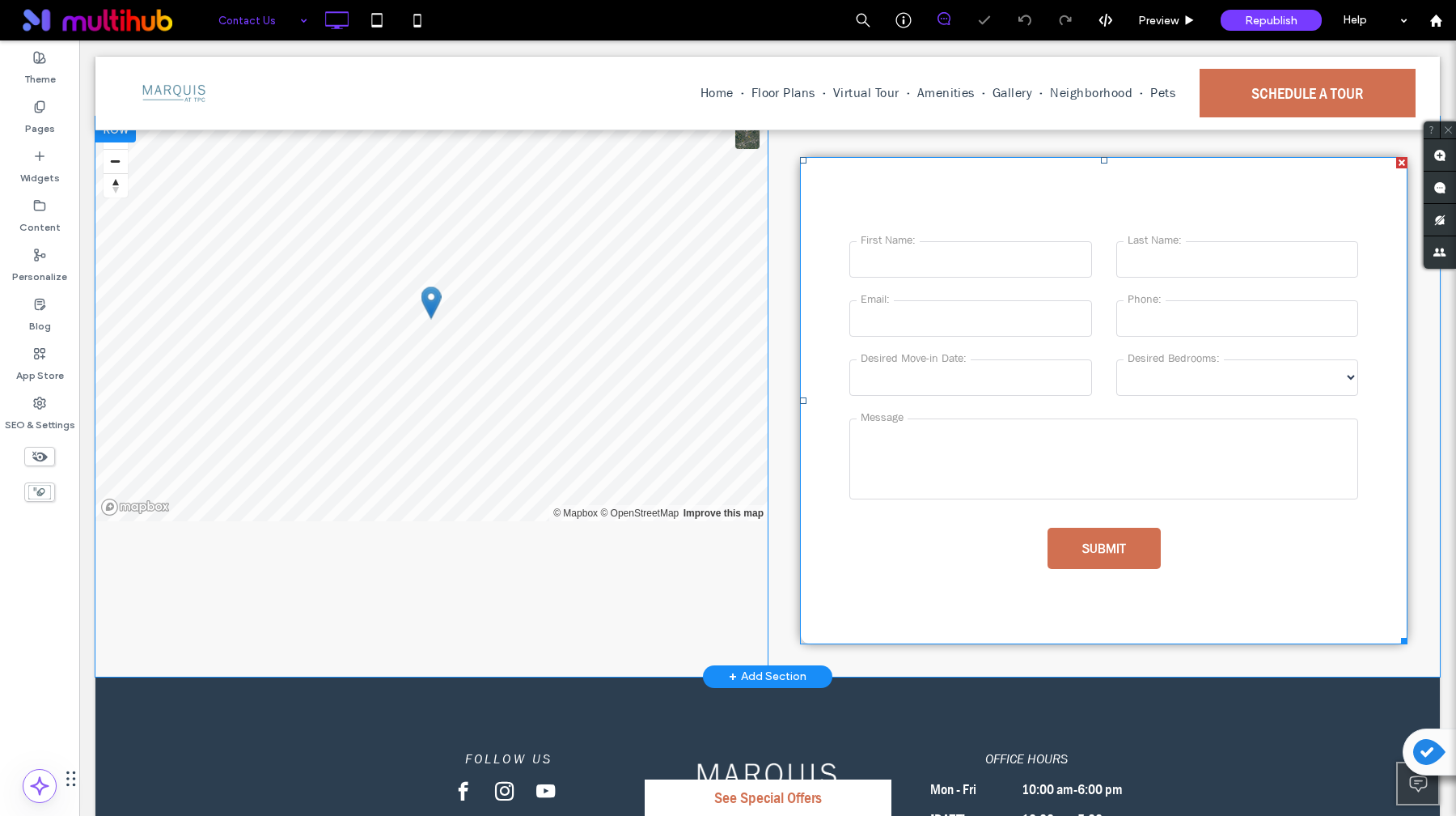
click at [1007, 366] on span at bounding box center [1103, 401] width 607 height 487
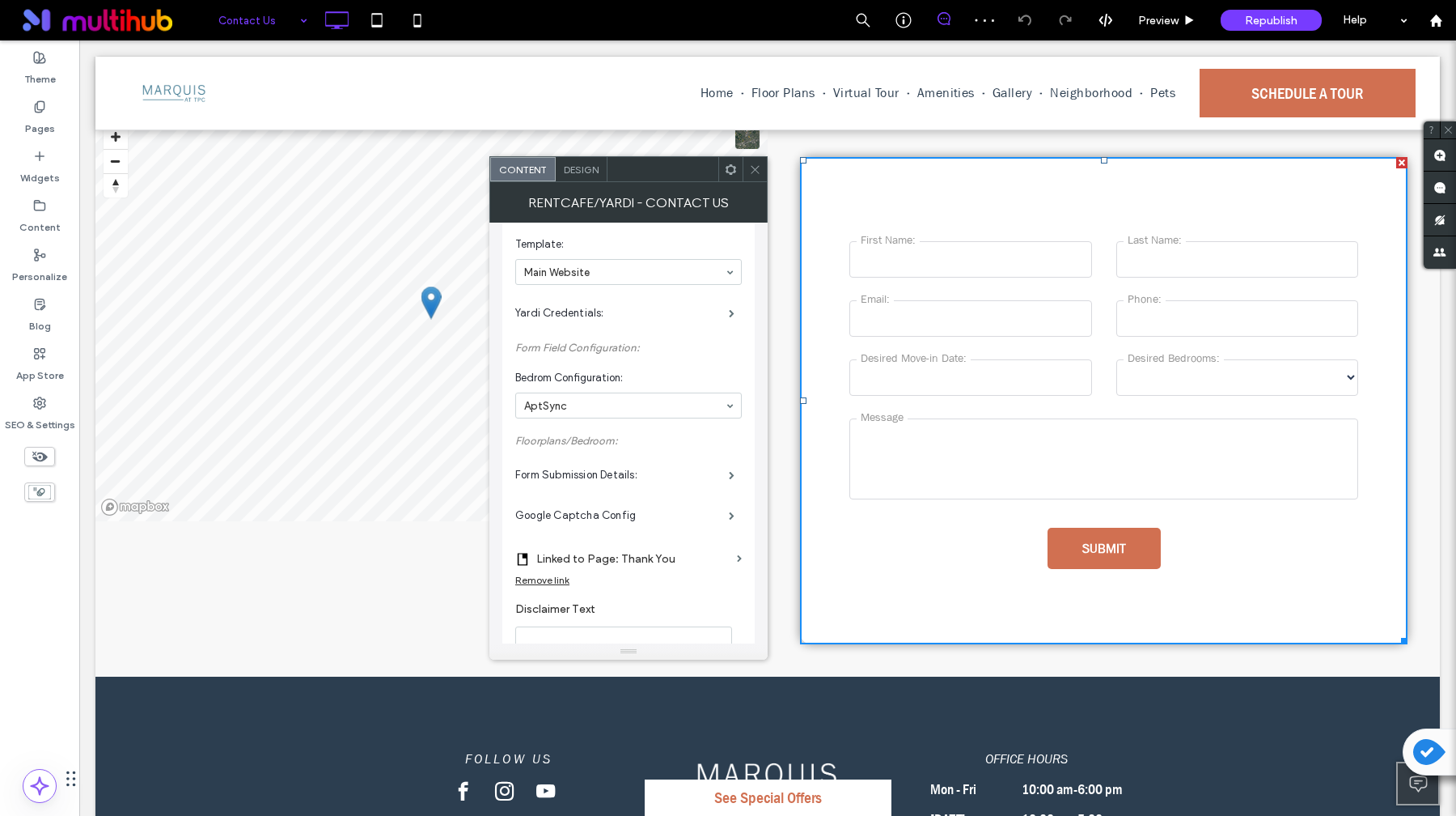
scroll to position [70, 0]
click at [712, 323] on label "Yardi Credentials:" at bounding box center [622, 320] width 213 height 33
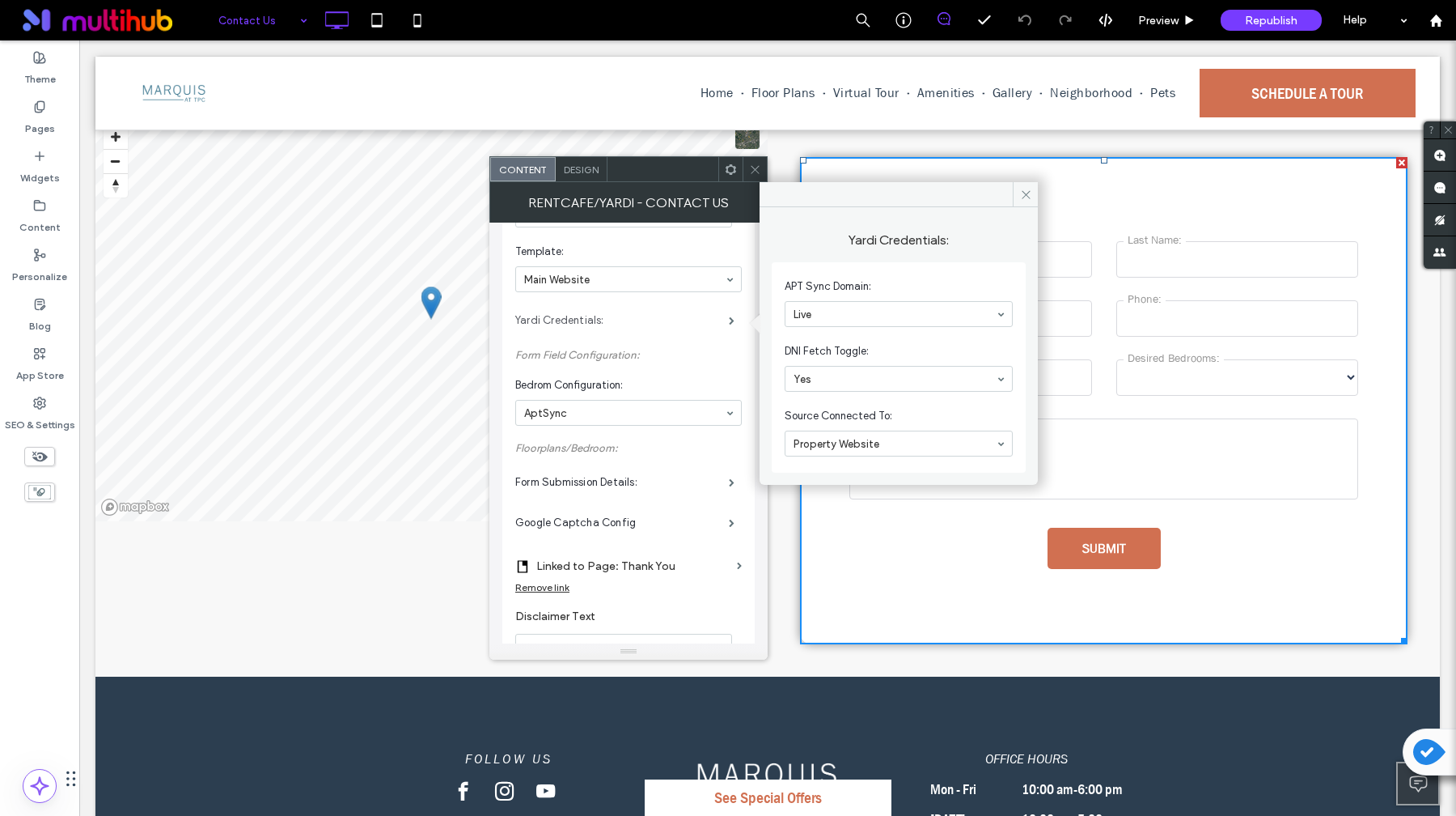
click at [712, 323] on label "Yardi Credentials:" at bounding box center [622, 320] width 213 height 33
click at [631, 487] on label "Form Submission Details:" at bounding box center [622, 482] width 213 height 33
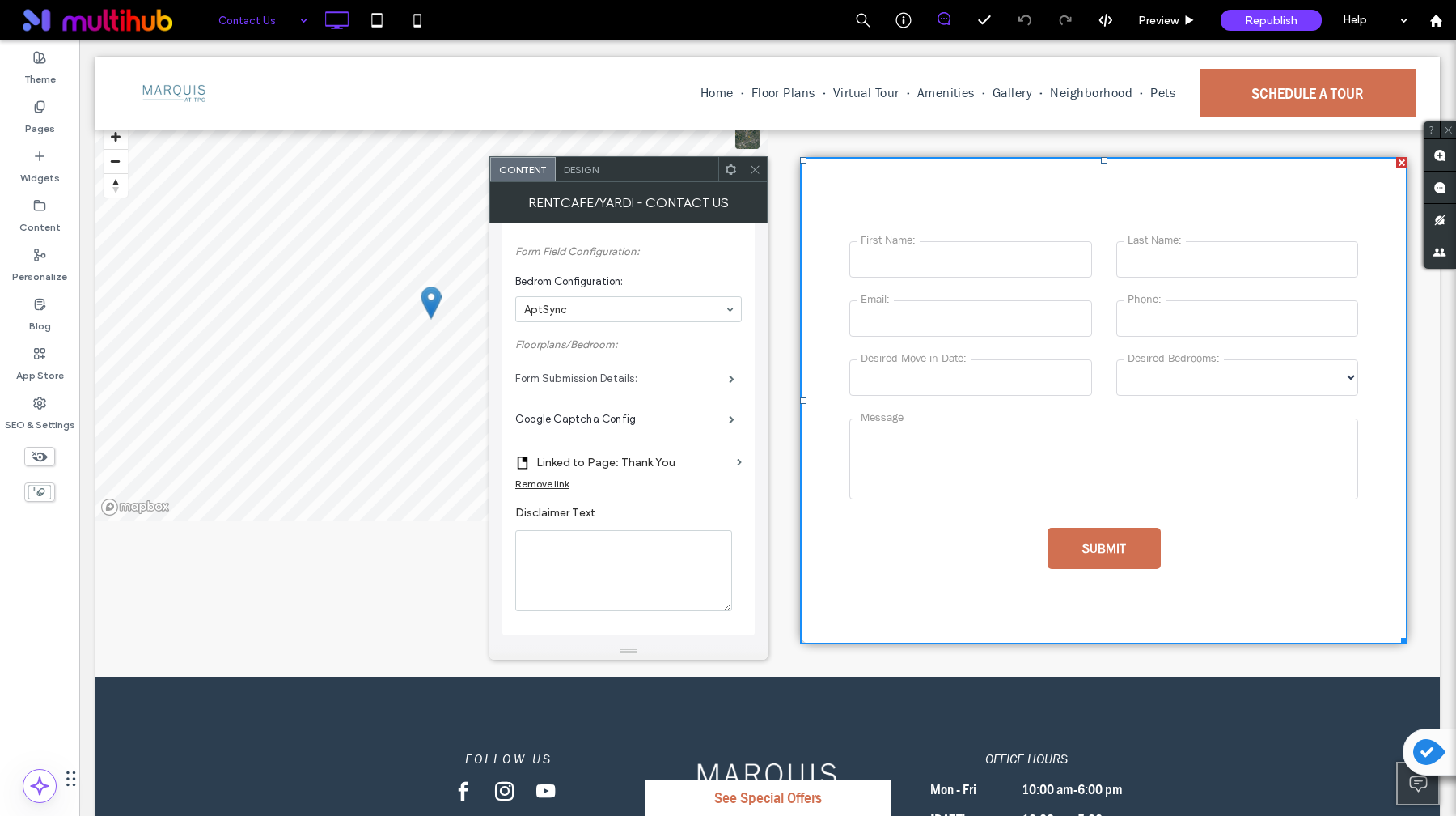
scroll to position [0, 0]
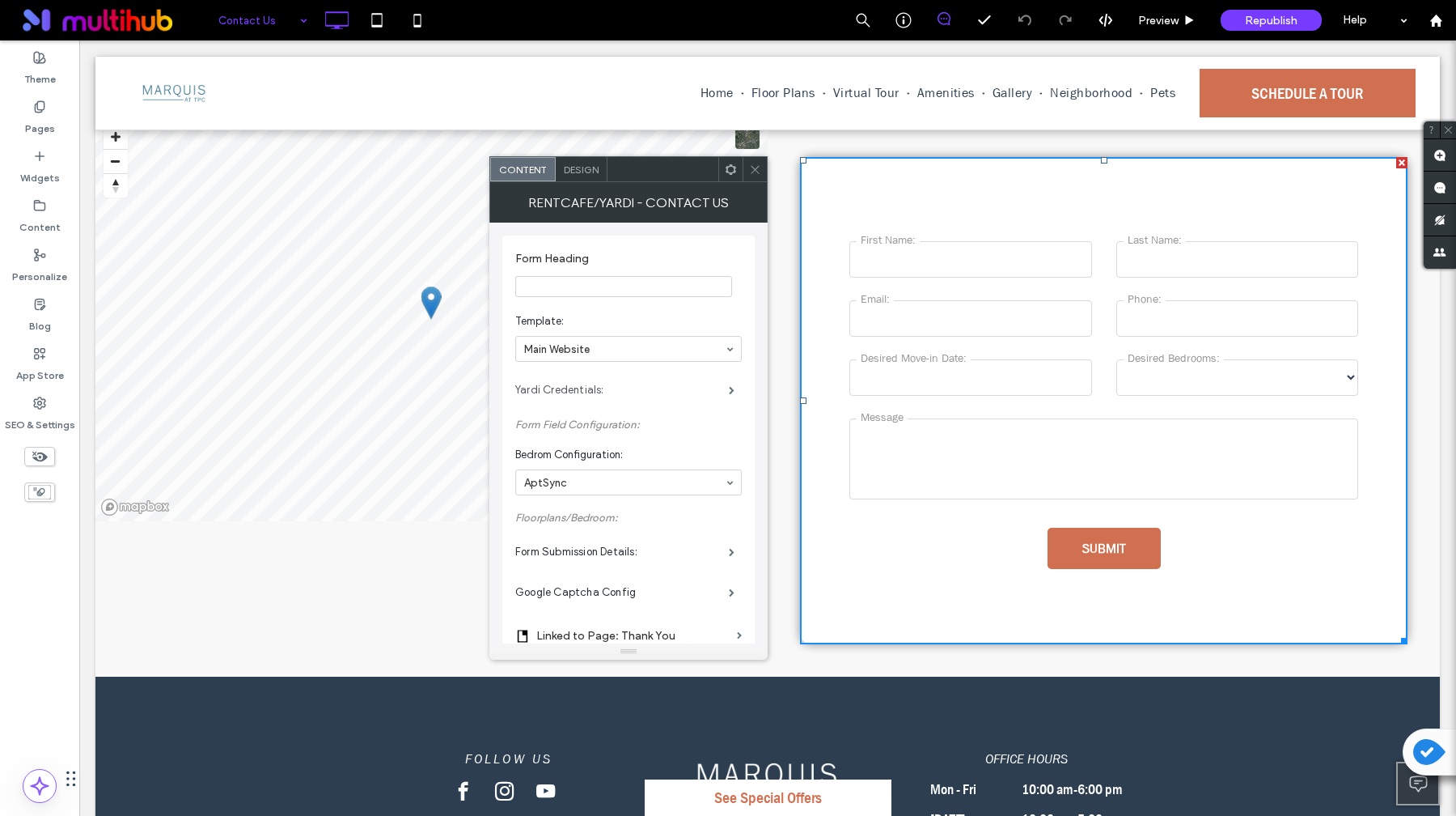
click at [633, 389] on label "Yardi Credentials:" at bounding box center [622, 390] width 213 height 33
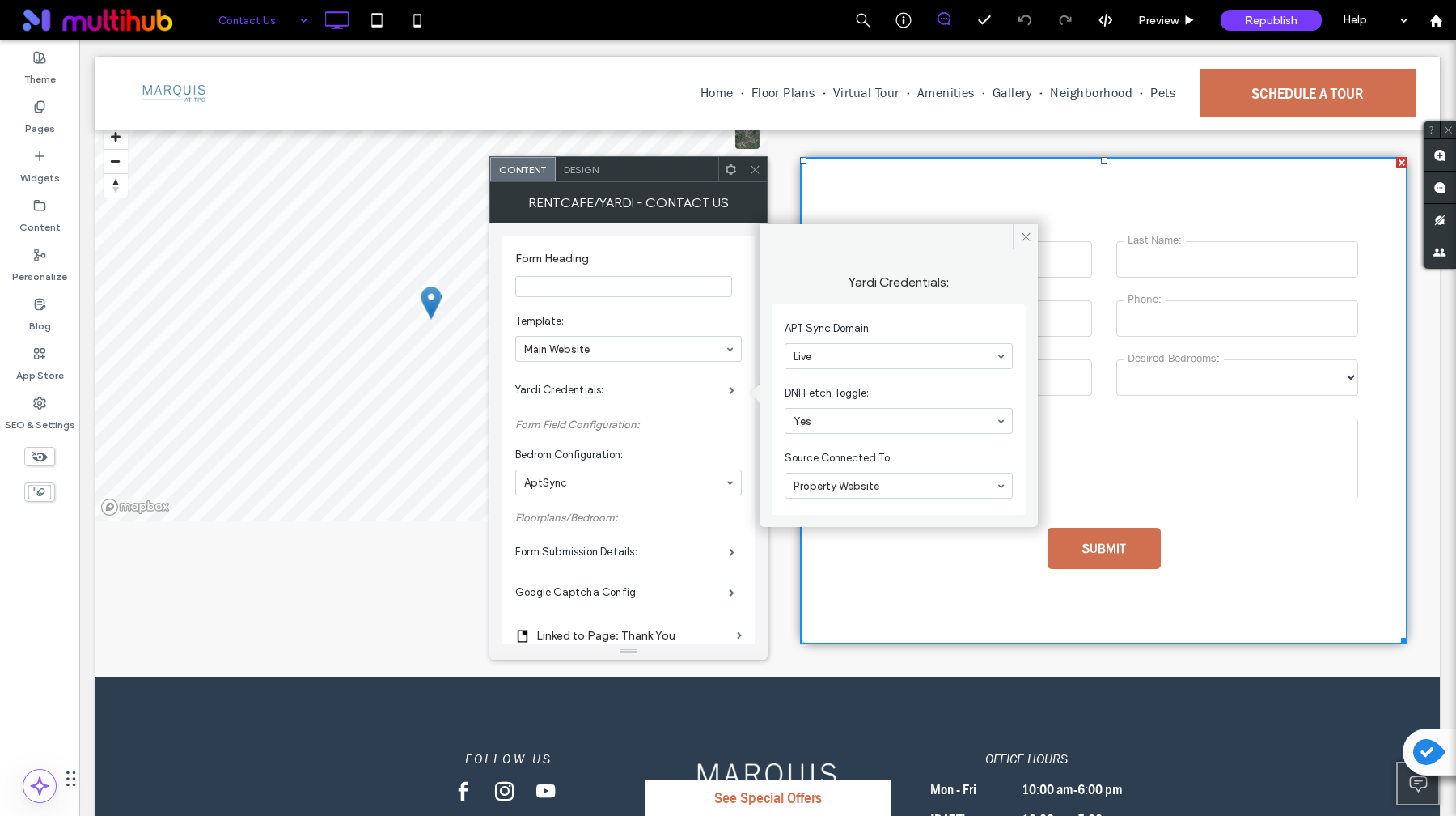
click at [750, 174] on icon at bounding box center [755, 170] width 12 height 12
